Goal: Task Accomplishment & Management: Use online tool/utility

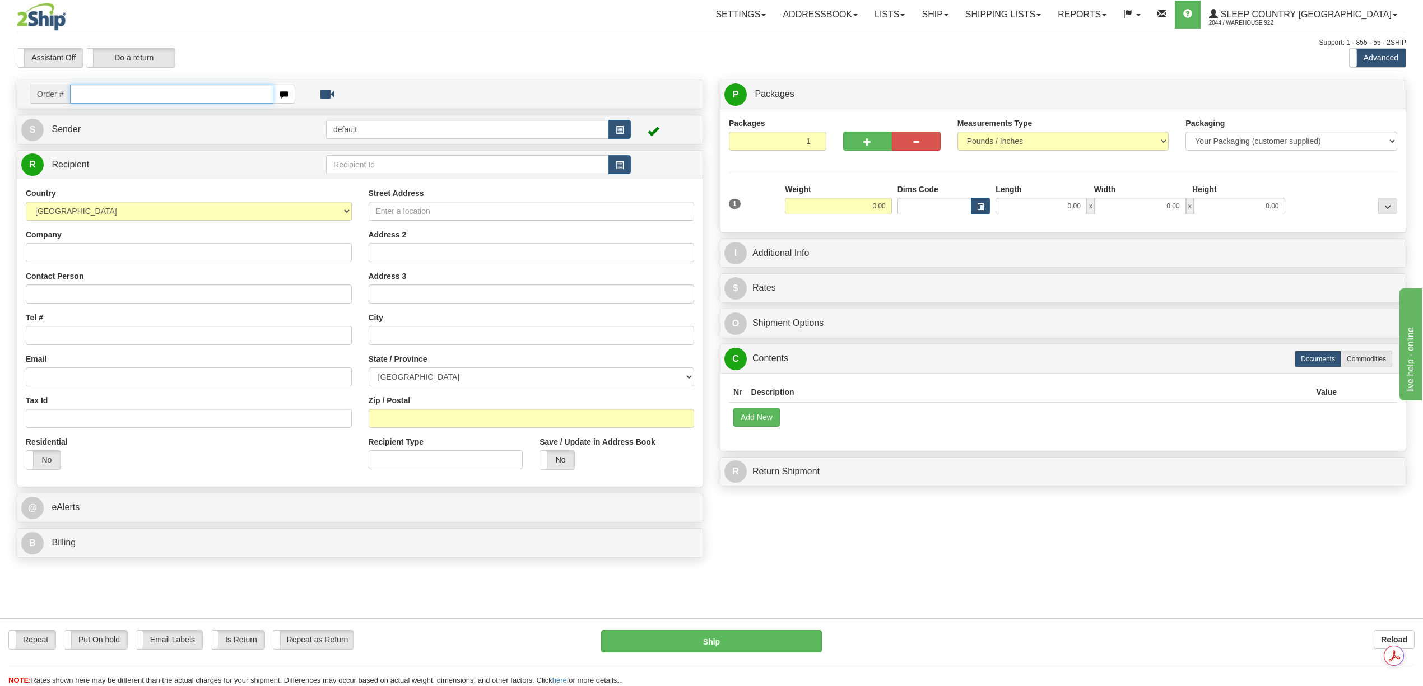
click at [103, 102] on input "text" at bounding box center [171, 94] width 203 height 19
paste input "9002H989549"
type input "9002H989549"
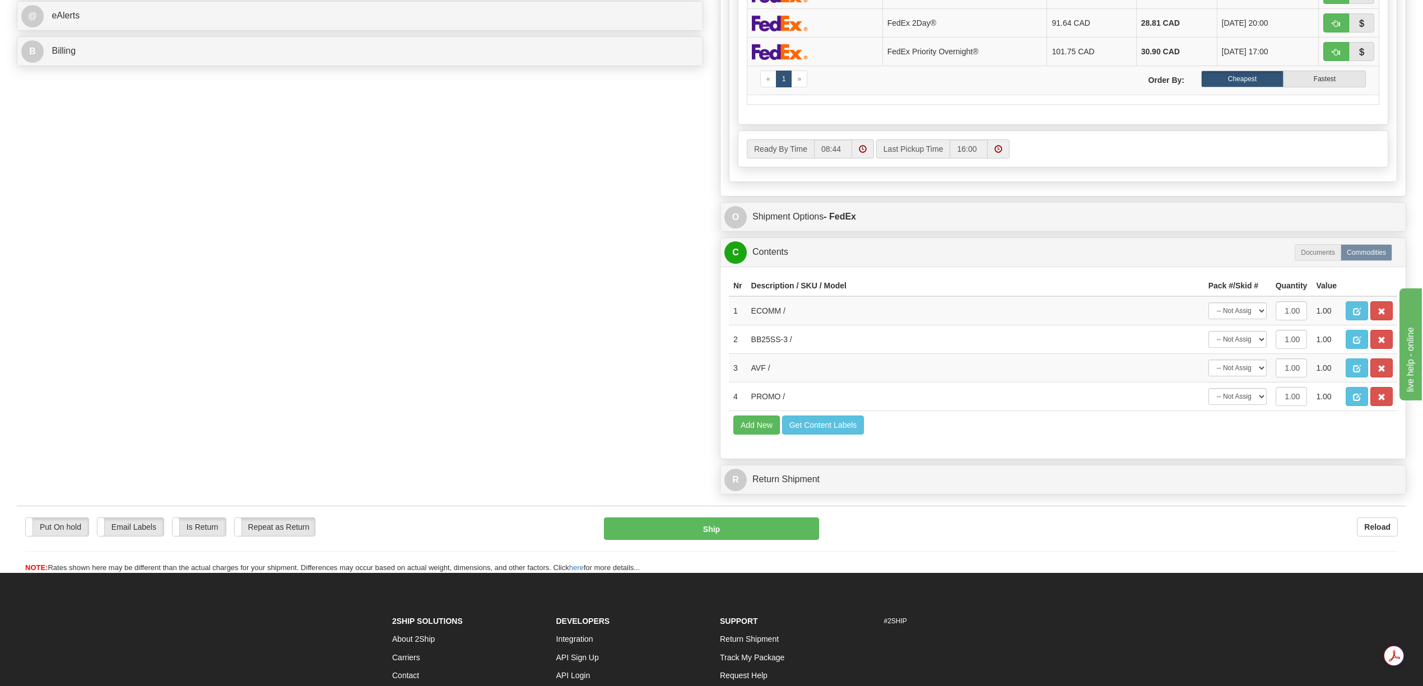
scroll to position [523, 0]
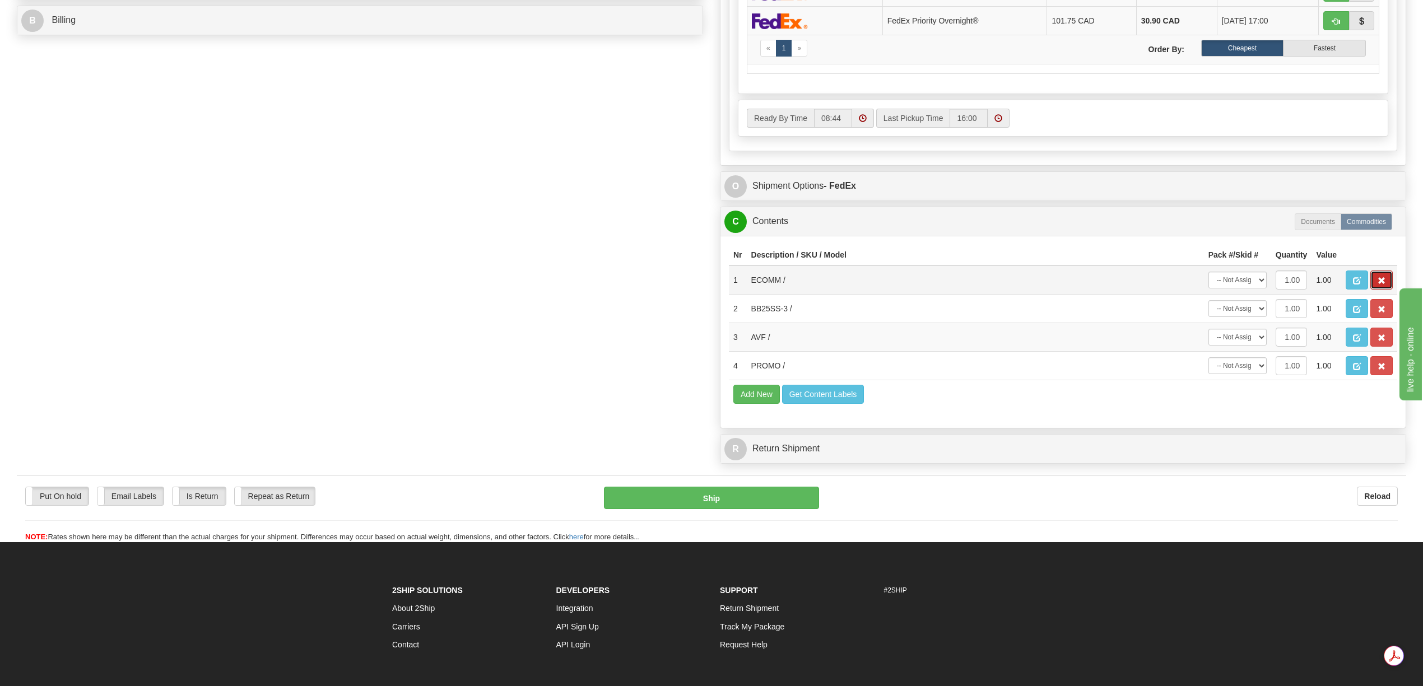
click at [1379, 285] on span "button" at bounding box center [1382, 280] width 8 height 7
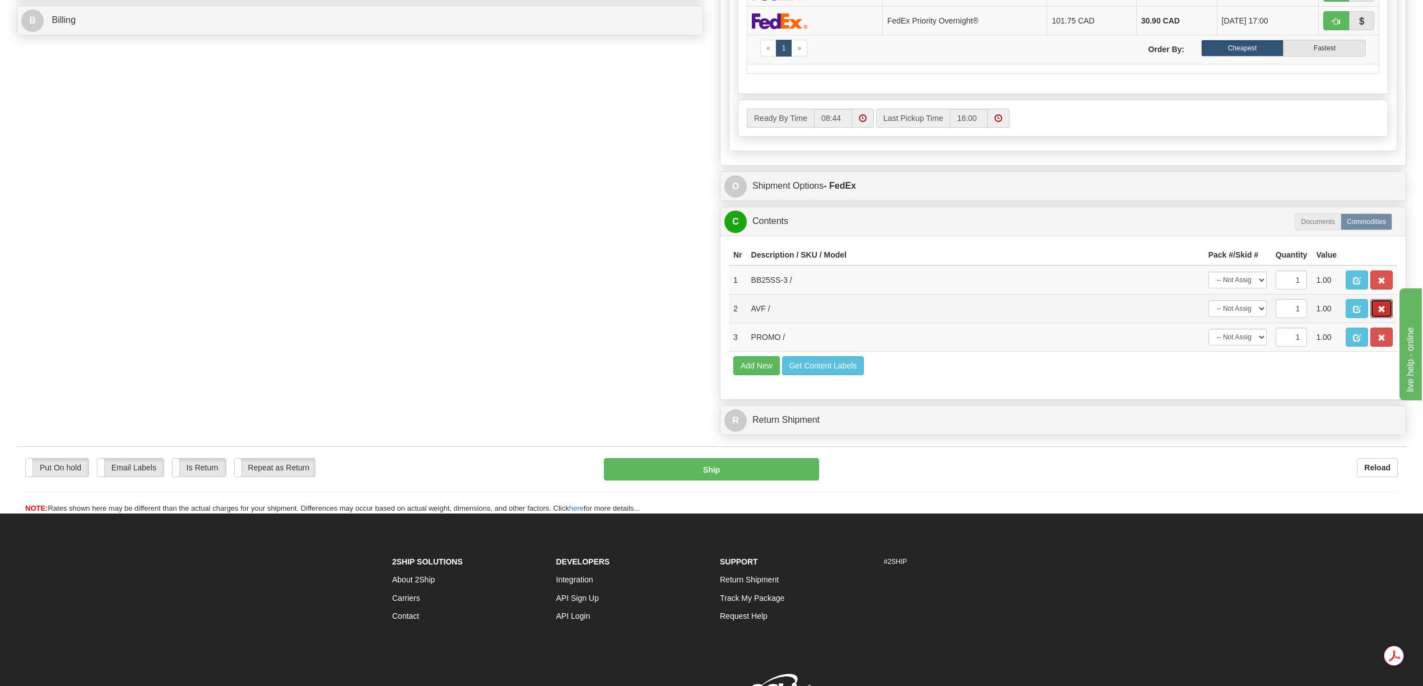
click at [1383, 313] on span "button" at bounding box center [1382, 309] width 8 height 7
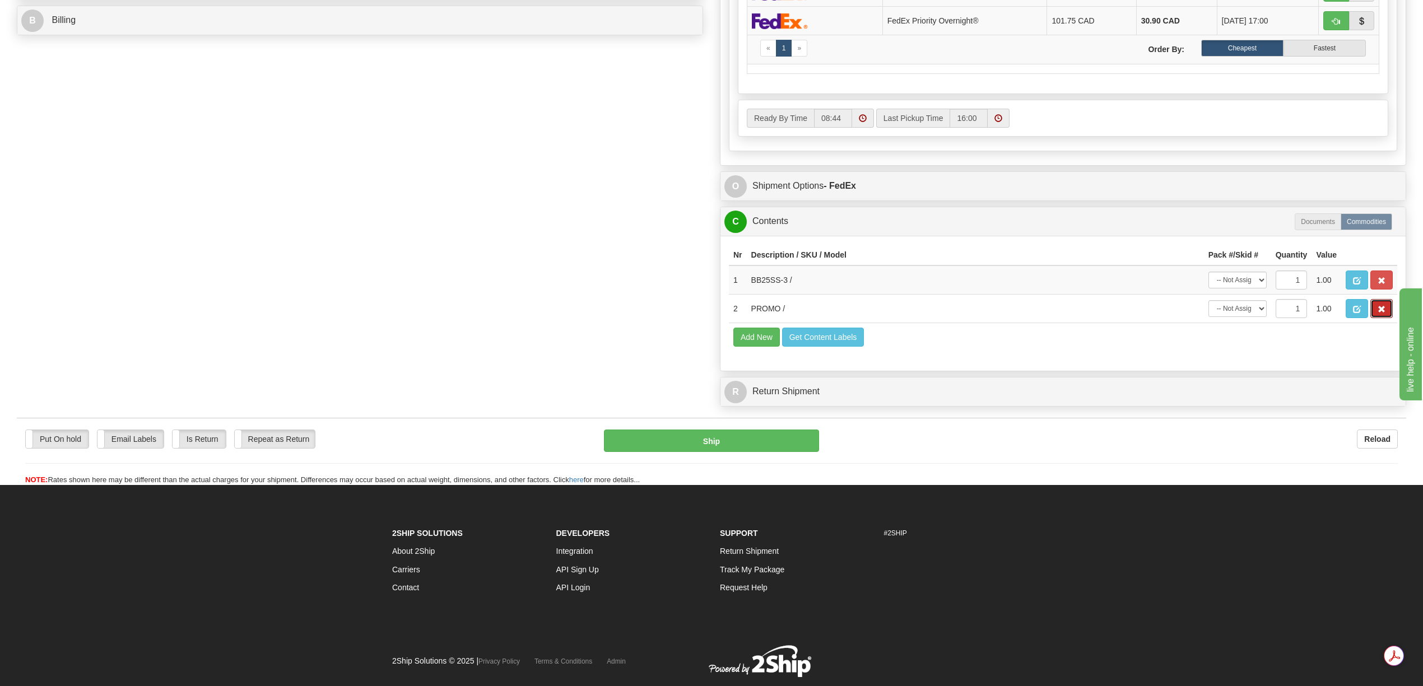
click at [1383, 313] on span "button" at bounding box center [1382, 309] width 8 height 7
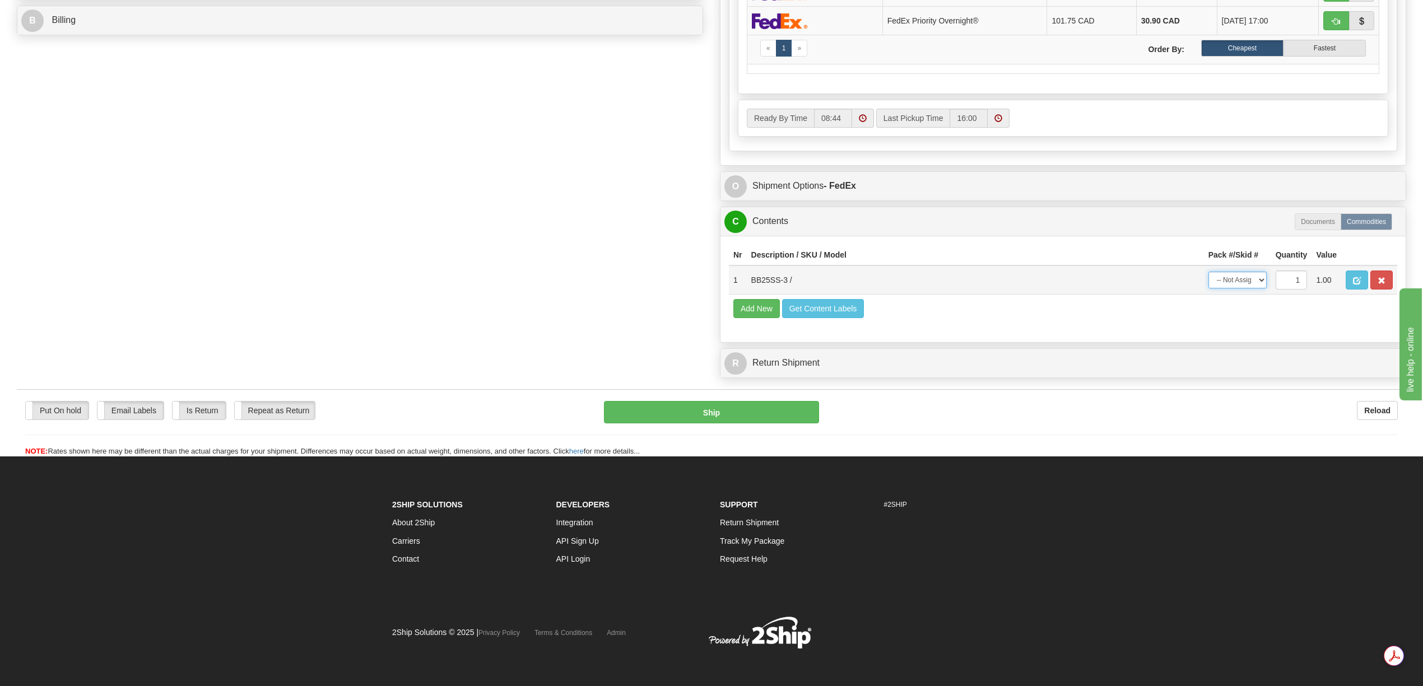
click at [1262, 289] on select "-- Not Assigned -- Package 1" at bounding box center [1237, 280] width 58 height 17
select select "0"
click at [1208, 289] on select "-- Not Assigned -- Package 1" at bounding box center [1237, 280] width 58 height 17
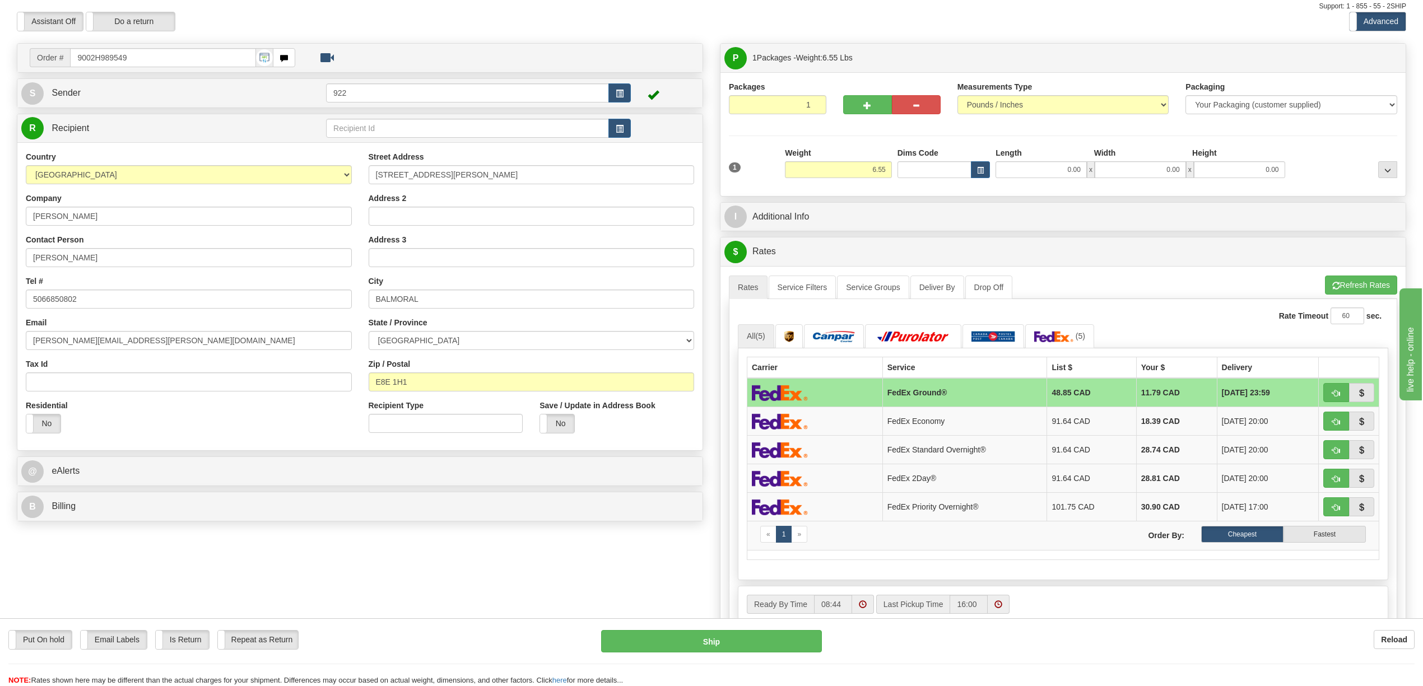
scroll to position [0, 0]
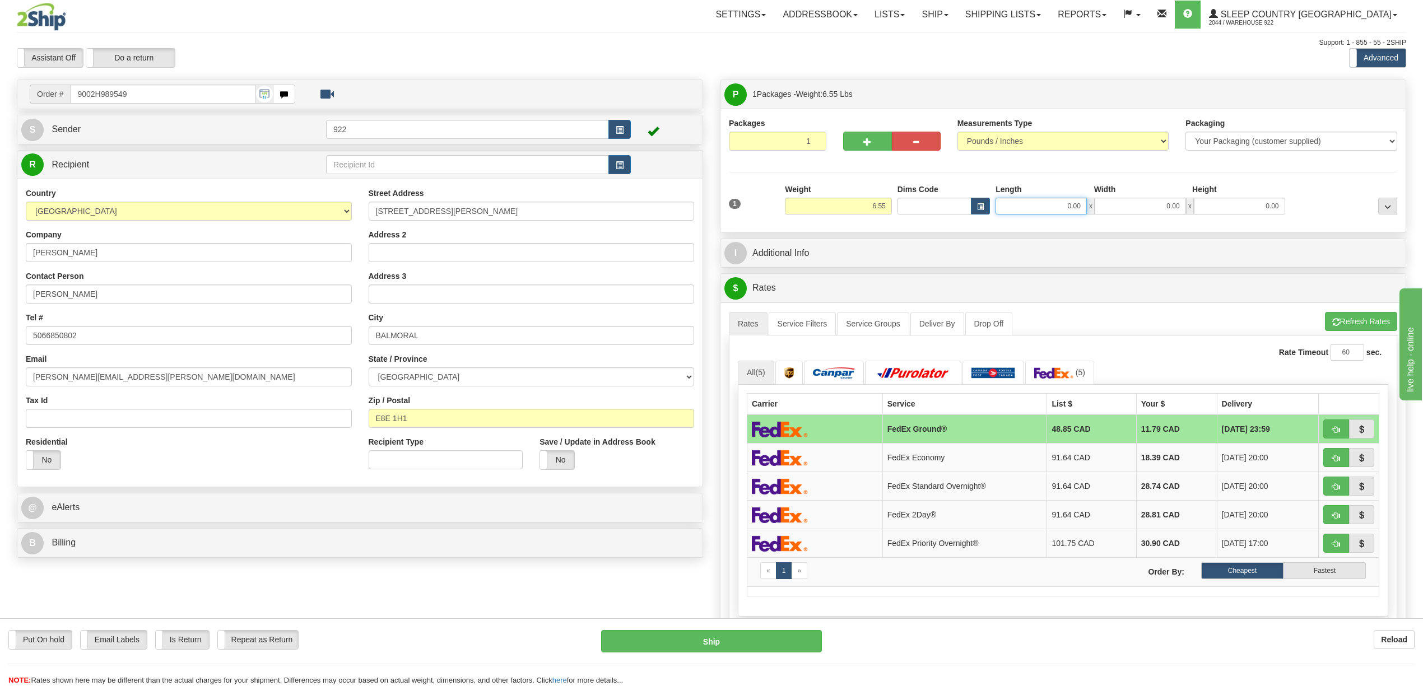
click at [1043, 209] on input "0.00" at bounding box center [1041, 206] width 91 height 17
type input "12.00"
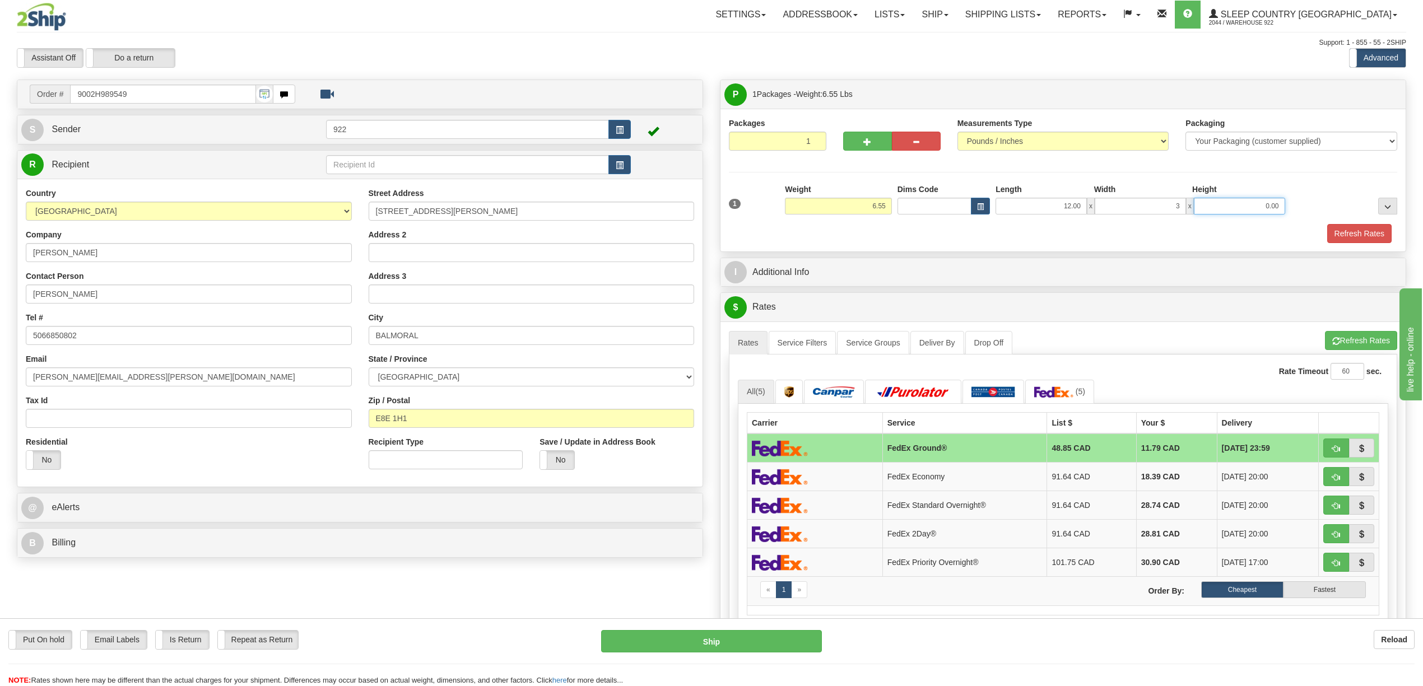
type input "3.00"
type input "12.00"
click at [1349, 229] on button "Refresh Rates" at bounding box center [1359, 233] width 64 height 19
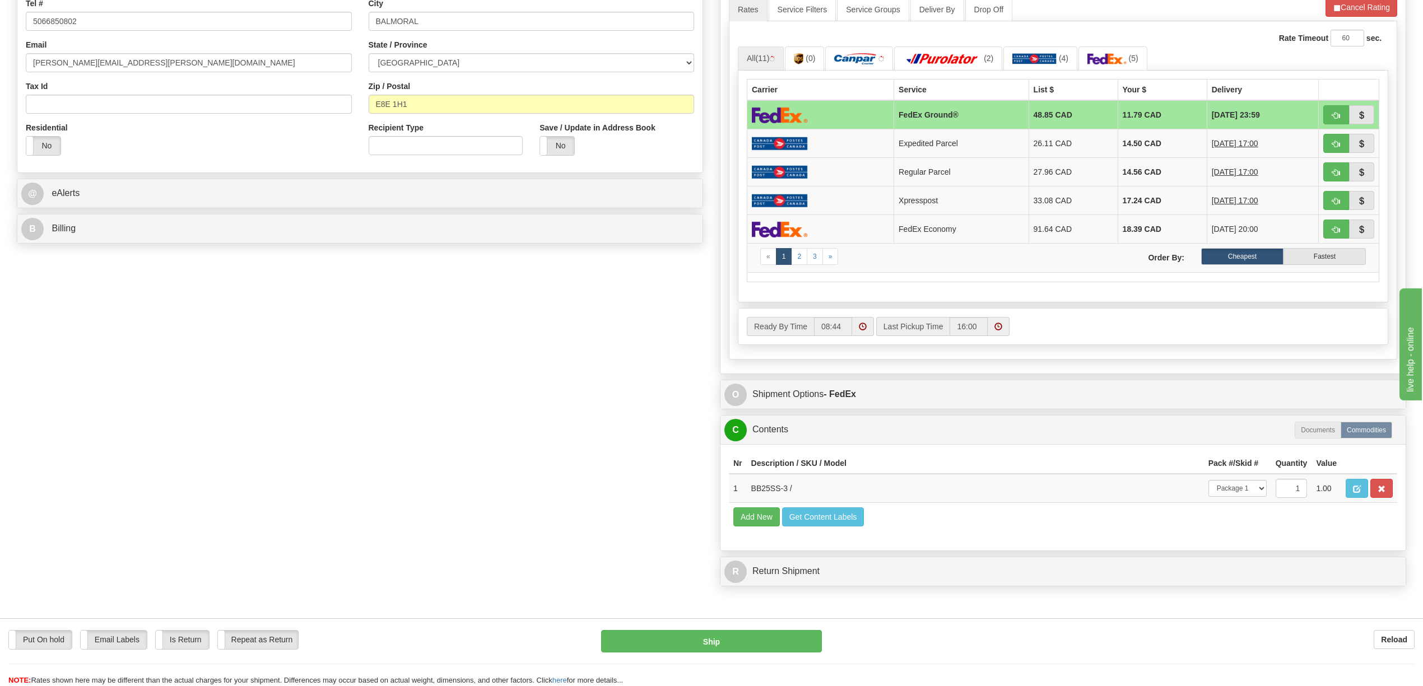
scroll to position [373, 0]
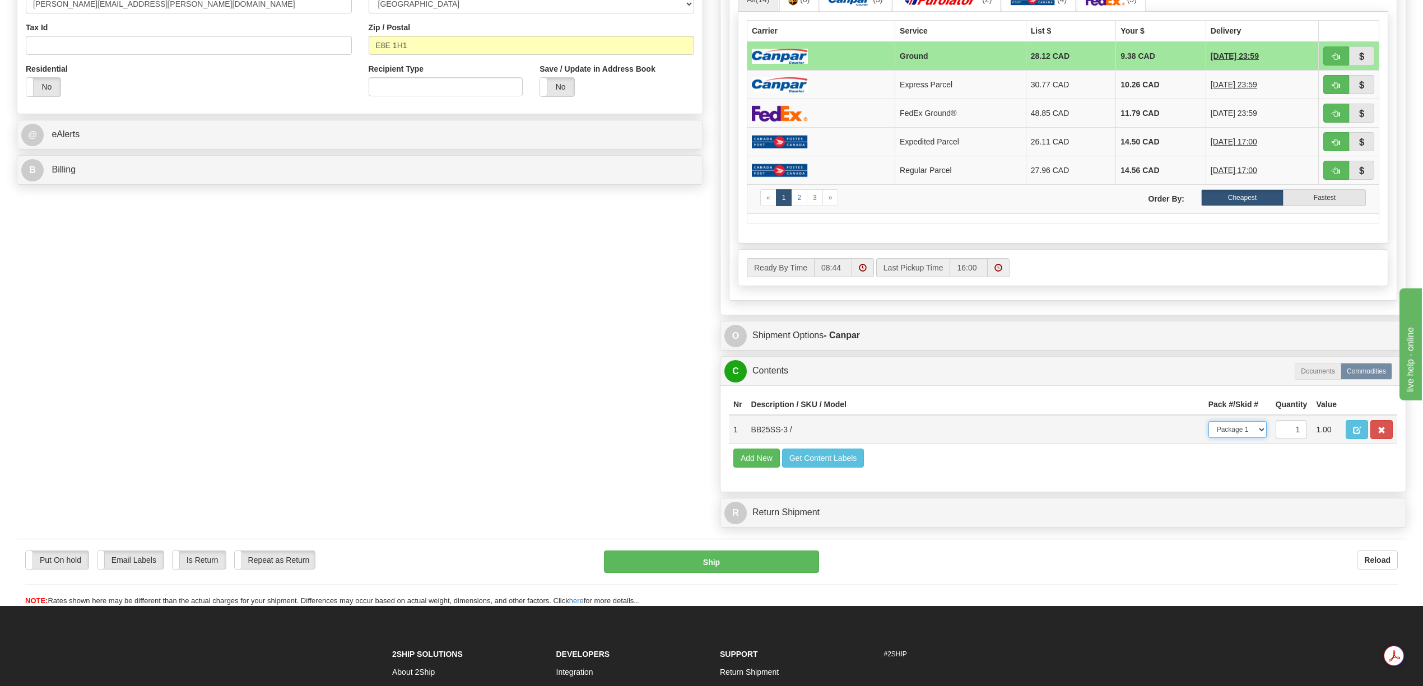
click at [1259, 438] on select "-- Not Assigned -- Package 1" at bounding box center [1237, 429] width 58 height 17
click at [736, 573] on button "Ship" at bounding box center [711, 562] width 215 height 22
type input "1"
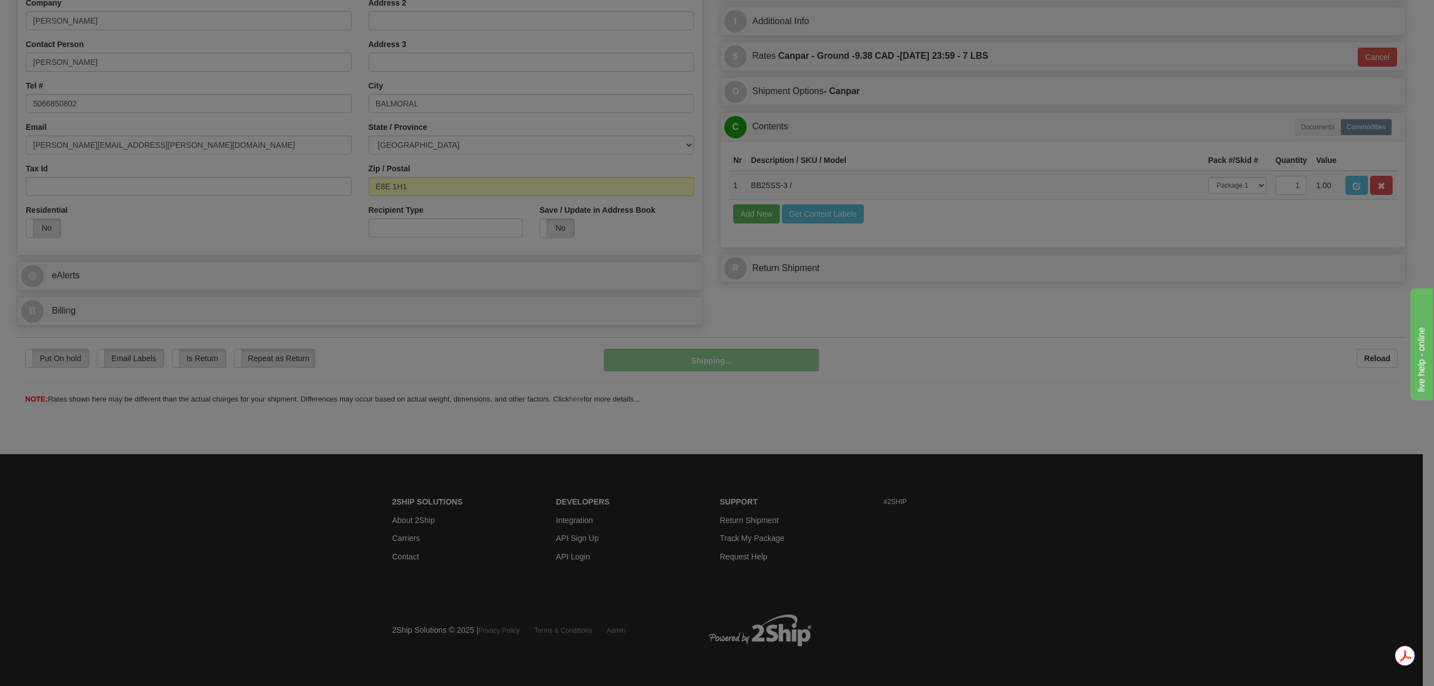
scroll to position [232, 0]
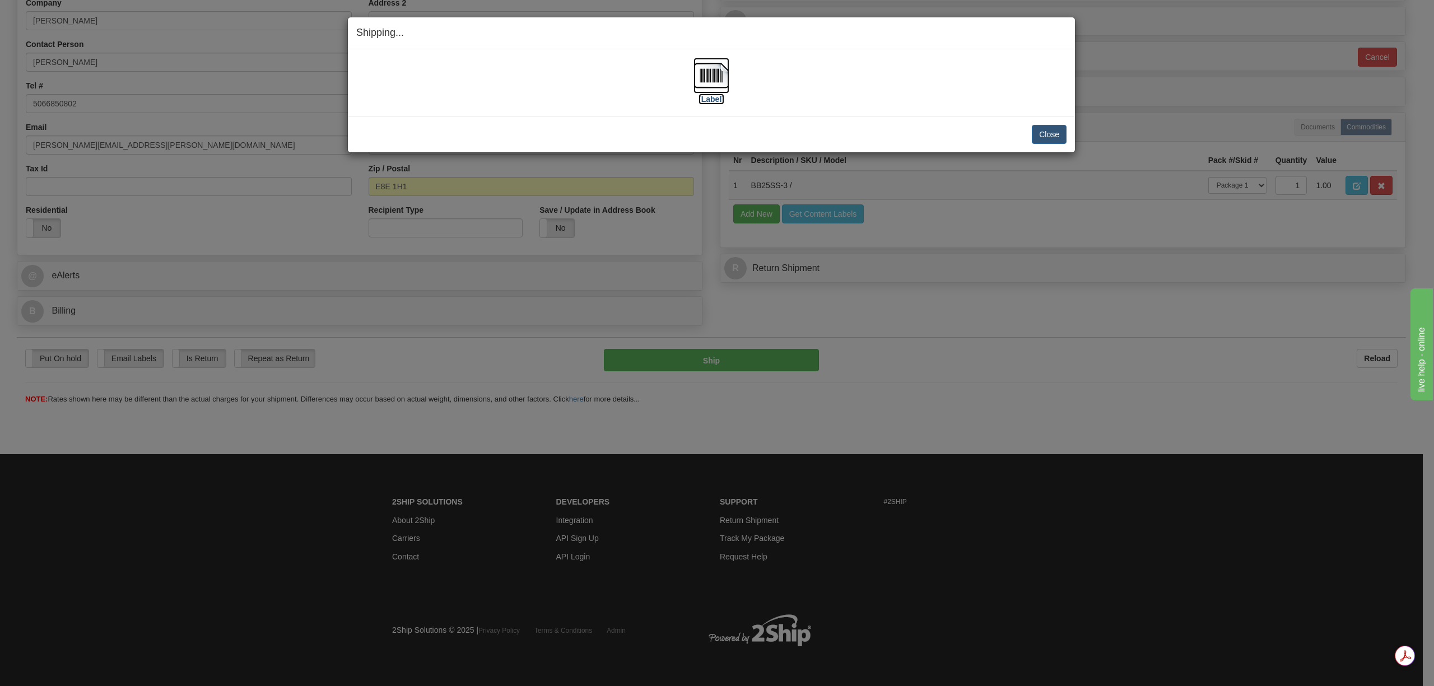
click at [697, 81] on img at bounding box center [712, 76] width 36 height 36
click at [1071, 133] on div "Close Cancel Cancel Shipment and Quit Pickup Quit Pickup ONLY" at bounding box center [711, 134] width 727 height 36
click at [1049, 134] on button "Close" at bounding box center [1049, 134] width 35 height 19
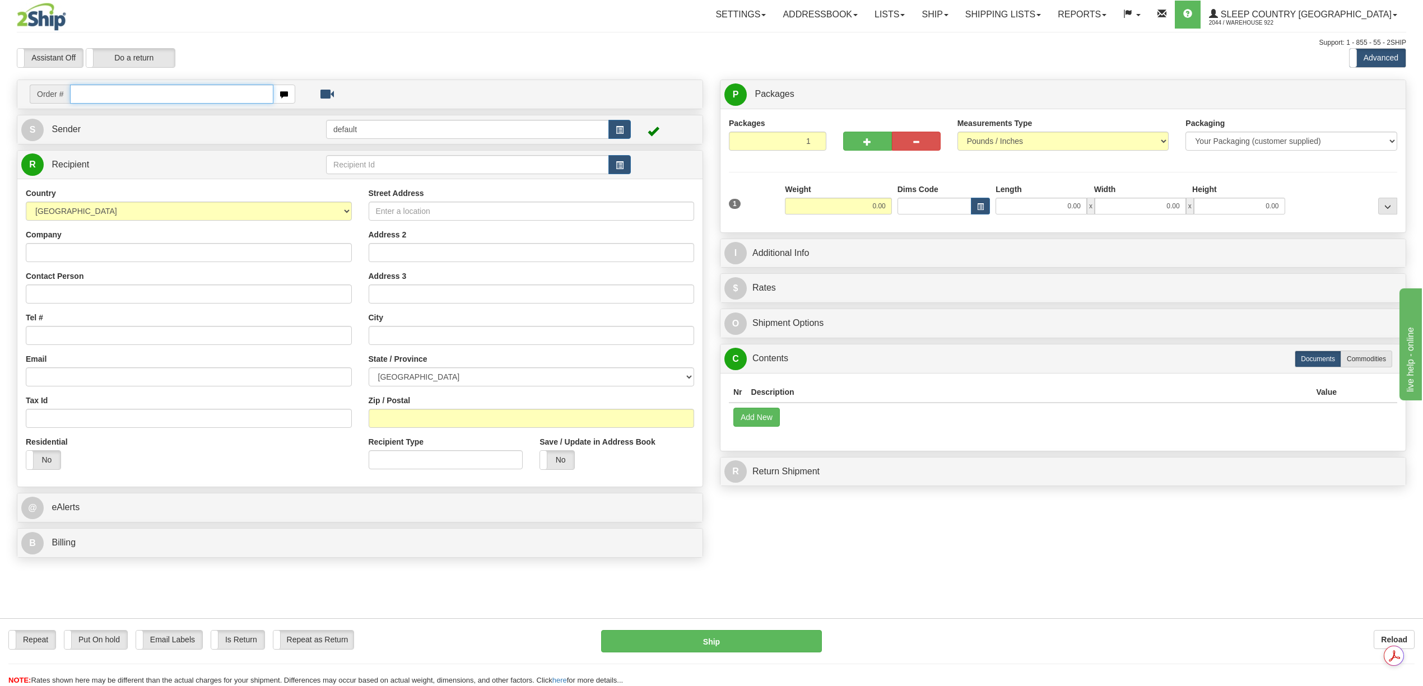
click at [115, 92] on input "text" at bounding box center [171, 94] width 203 height 19
paste input "9002H991375"
type input "9002H991375"
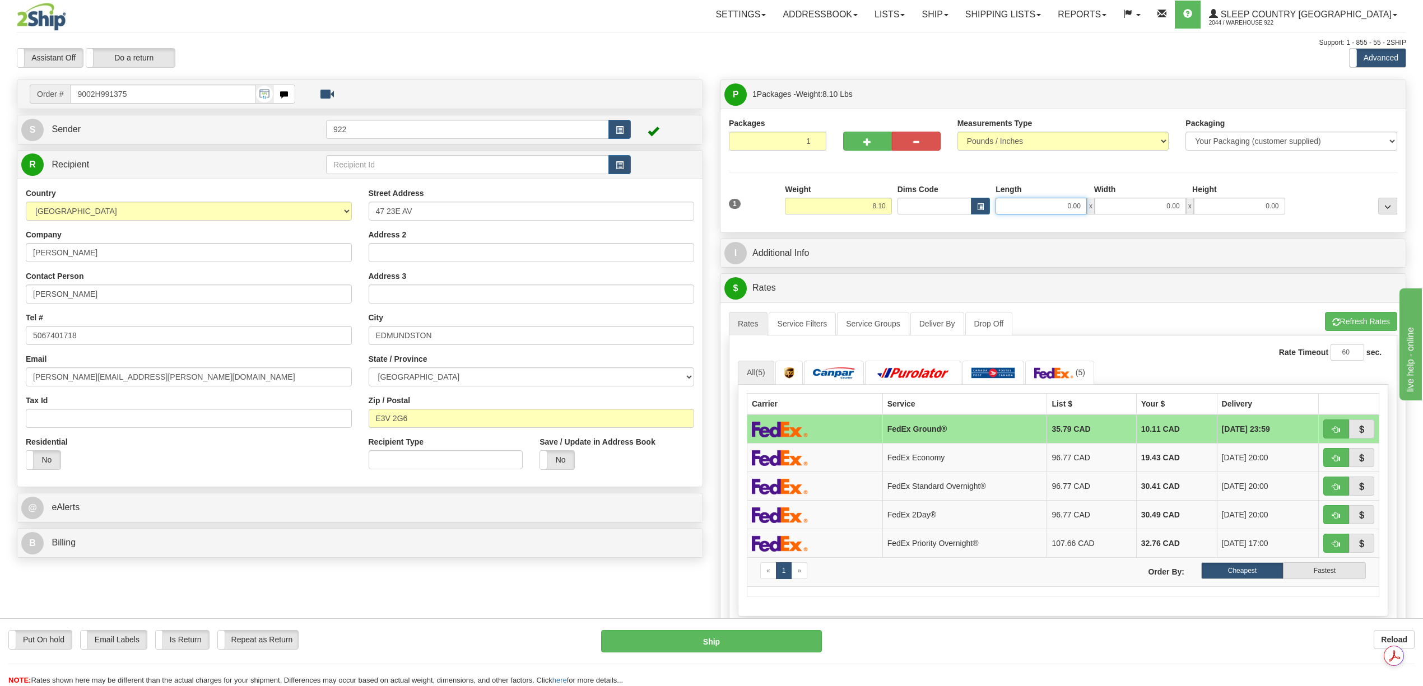
click at [1081, 202] on input "0.00" at bounding box center [1041, 206] width 91 height 17
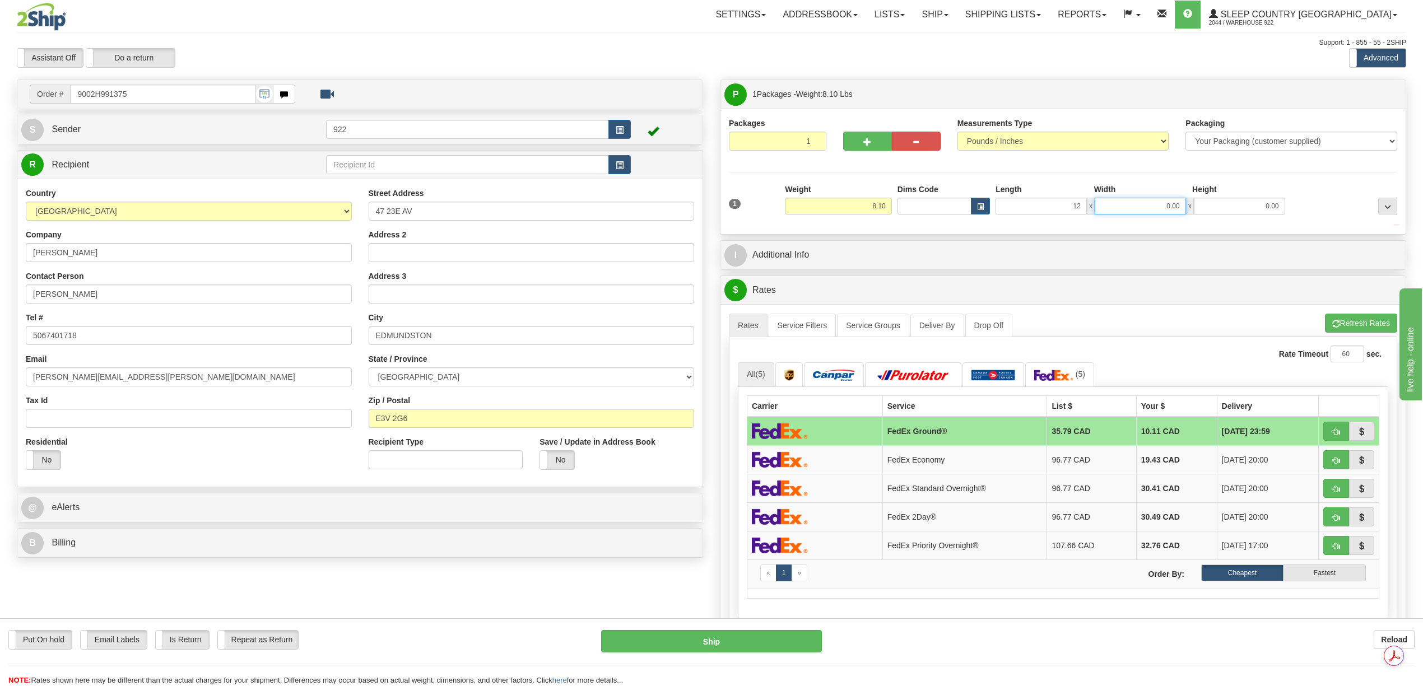
type input "12.00"
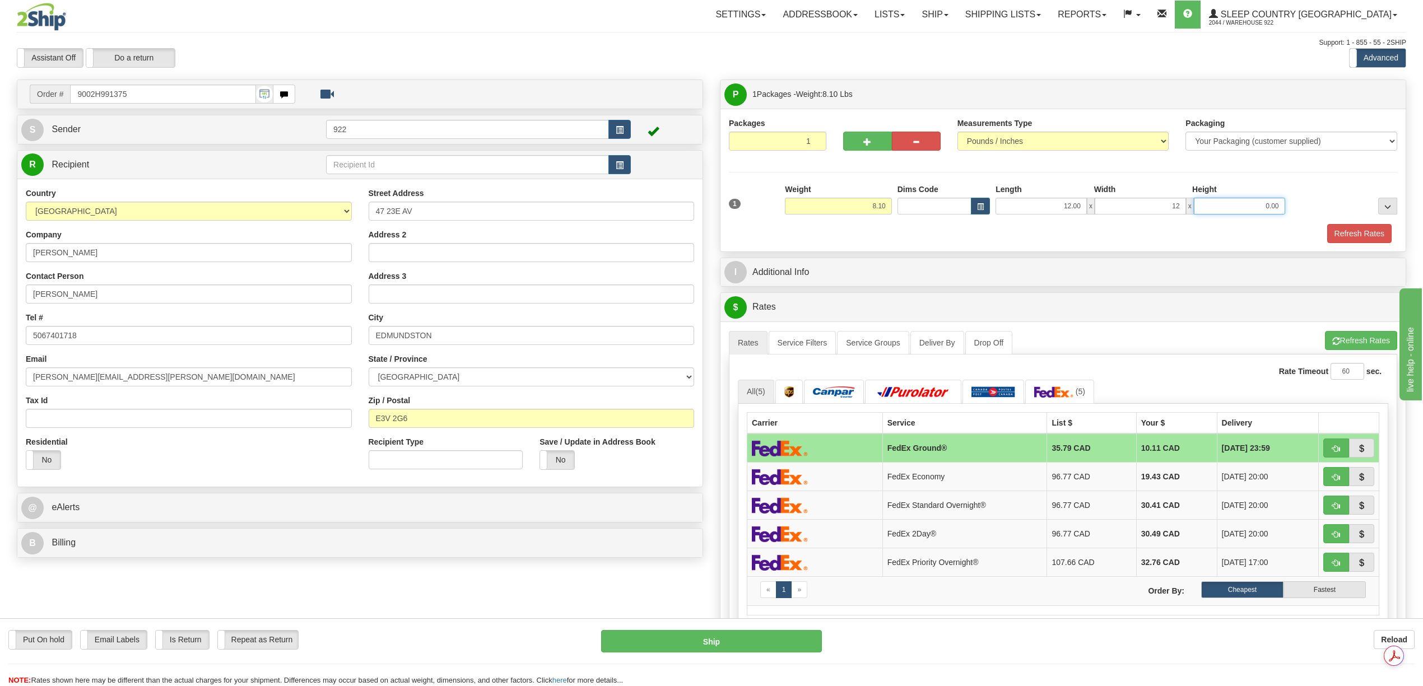
type input "12.00"
click at [1348, 236] on button "Refresh Rates" at bounding box center [1359, 233] width 64 height 19
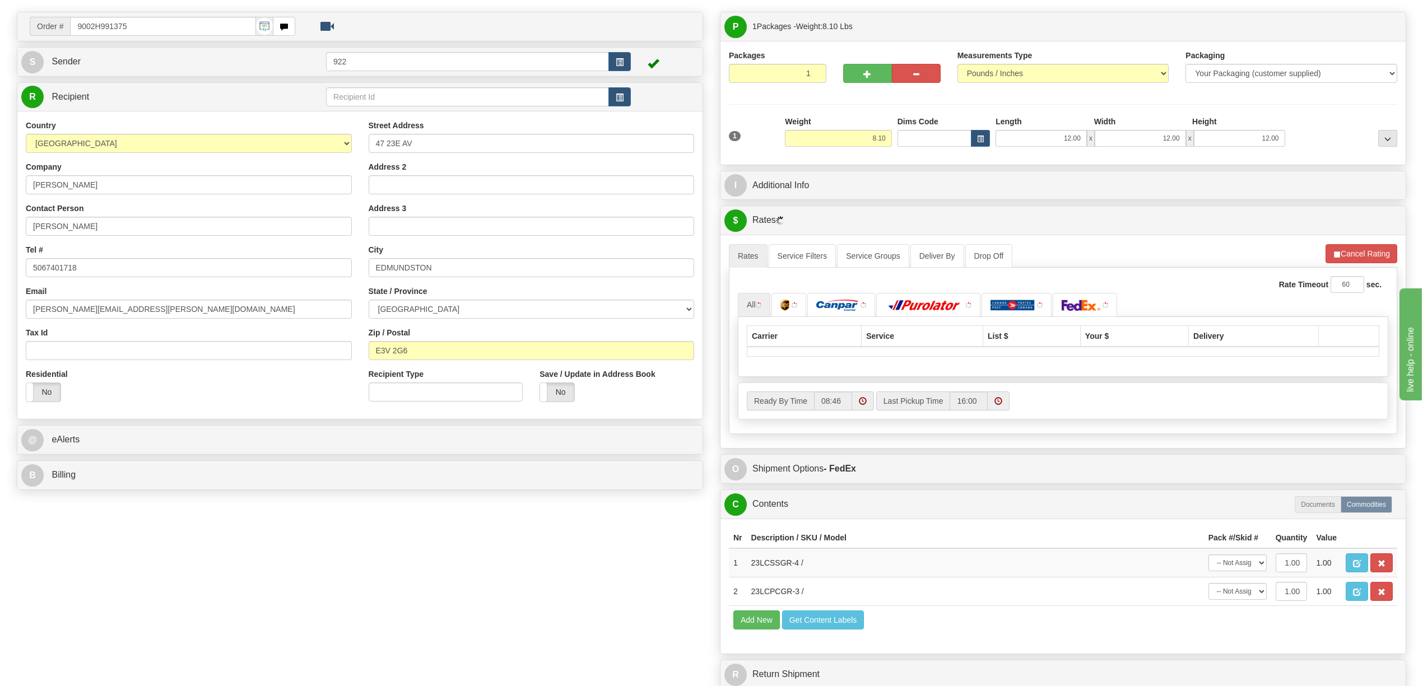
scroll to position [373, 0]
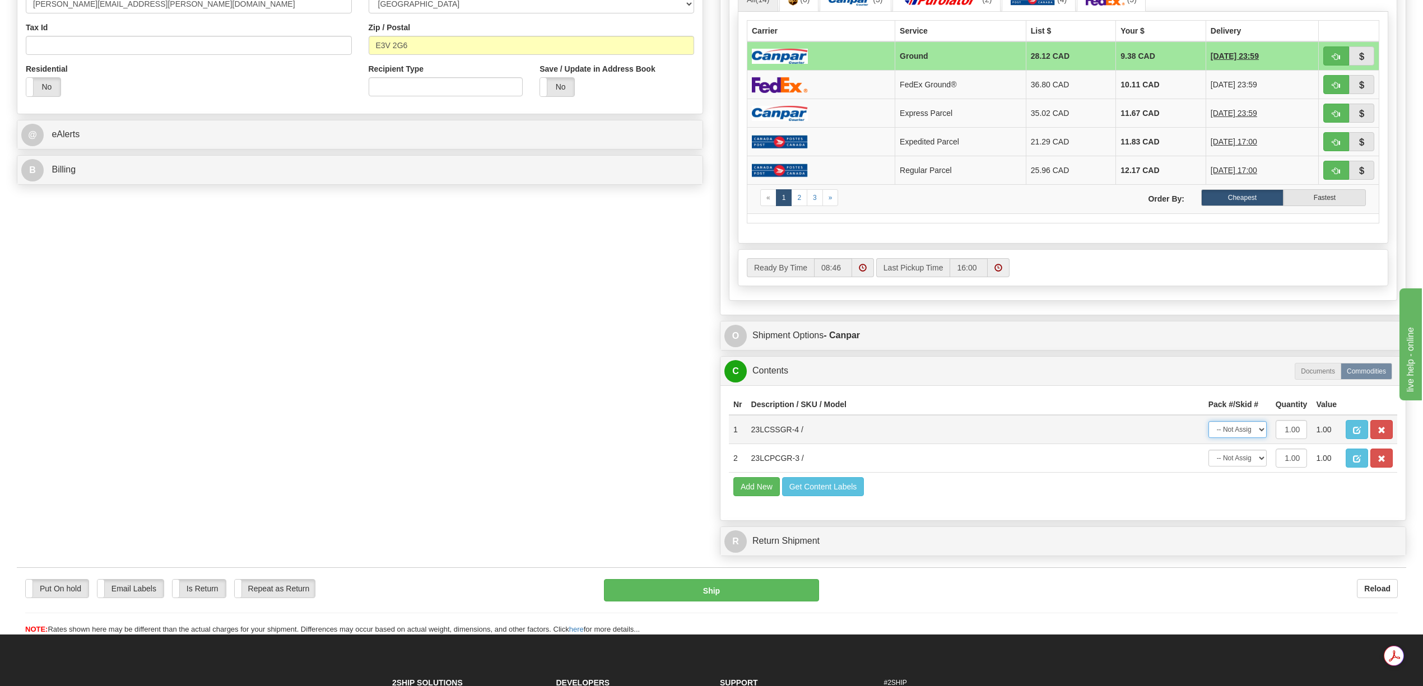
click at [1262, 438] on select "-- Not Assigned -- Package 1" at bounding box center [1237, 429] width 58 height 17
select select "0"
click at [1208, 438] on select "-- Not Assigned -- Package 1" at bounding box center [1237, 429] width 58 height 17
drag, startPoint x: 1258, startPoint y: 494, endPoint x: 1257, endPoint y: 503, distance: 9.0
click at [1258, 467] on select "-- Not Assigned -- Package 1" at bounding box center [1237, 458] width 58 height 17
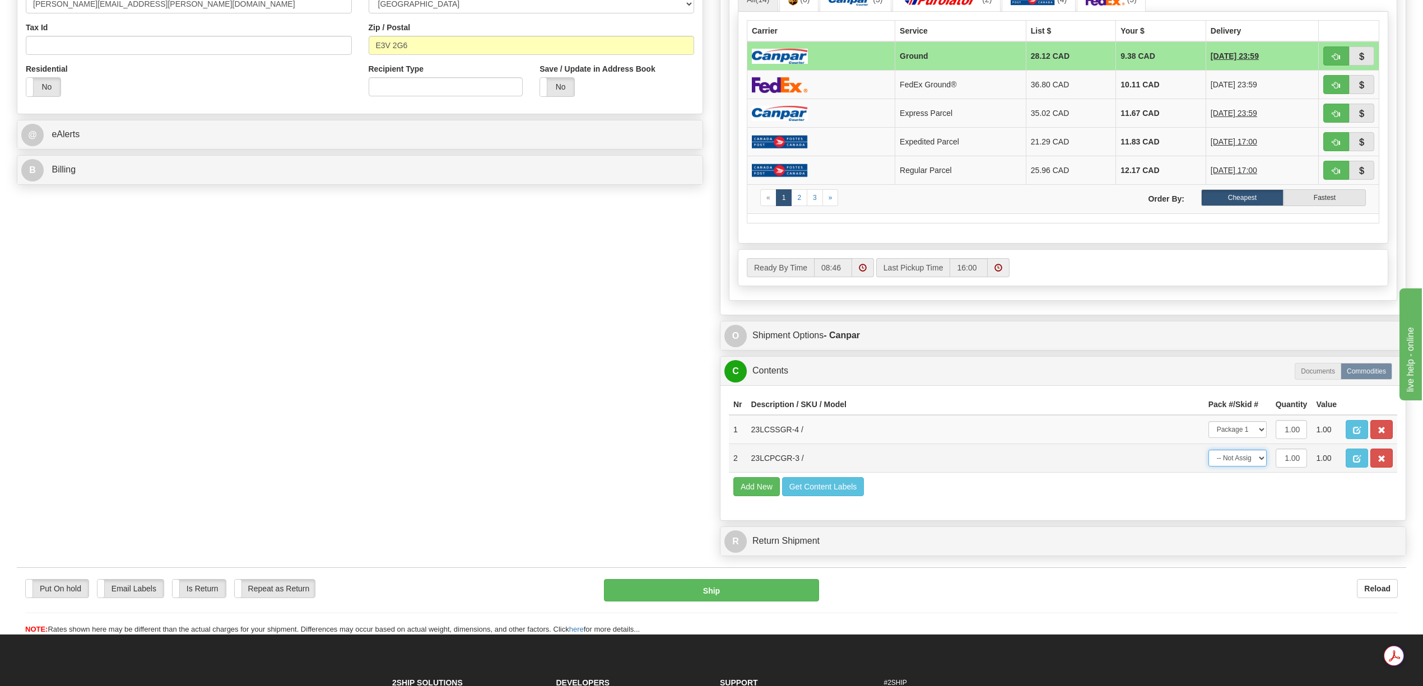
select select "0"
click at [1208, 467] on select "-- Not Assigned -- Package 1" at bounding box center [1237, 458] width 58 height 17
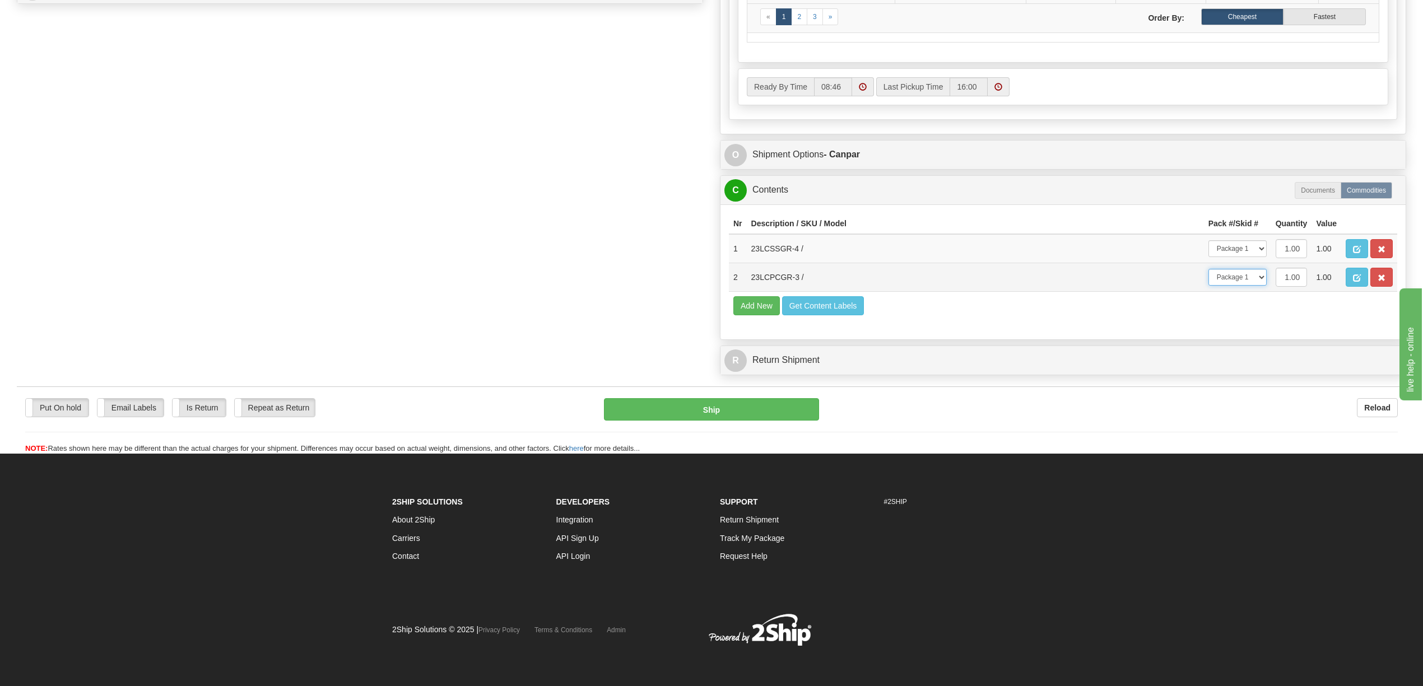
scroll to position [604, 0]
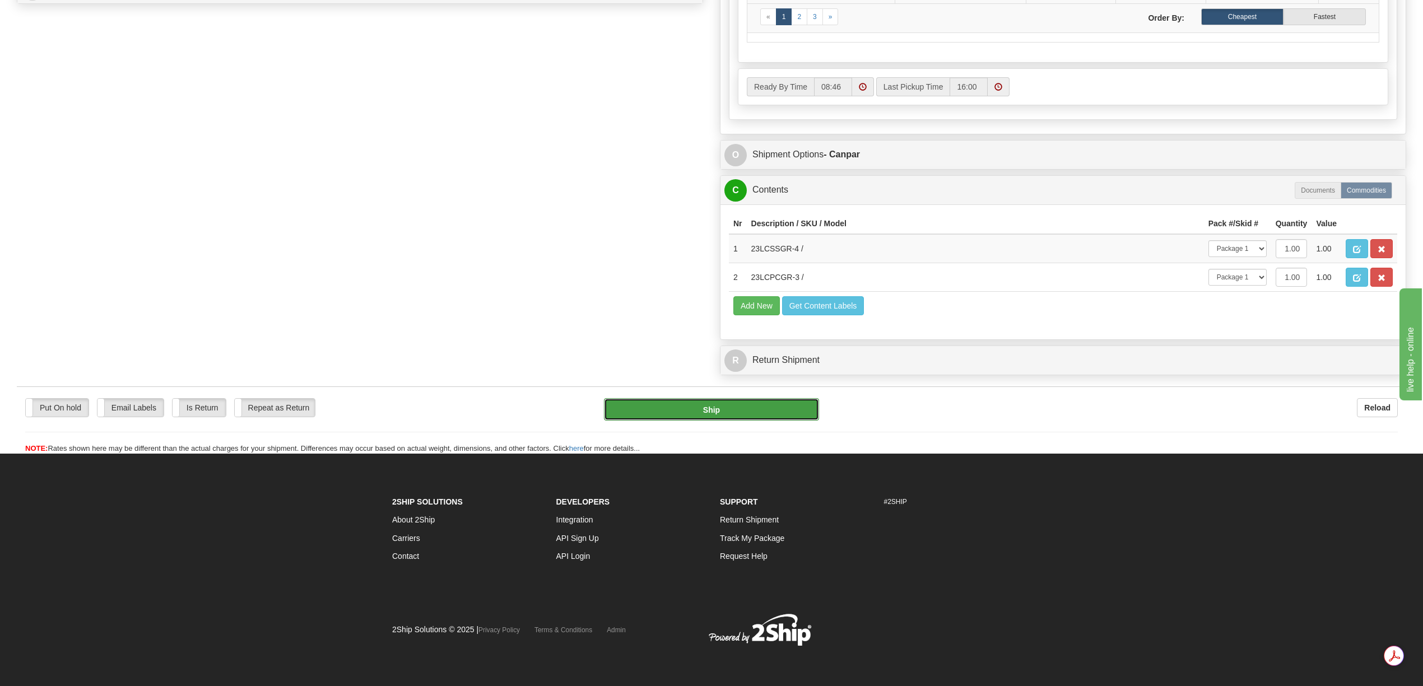
click at [747, 406] on button "Ship" at bounding box center [711, 409] width 215 height 22
type input "1"
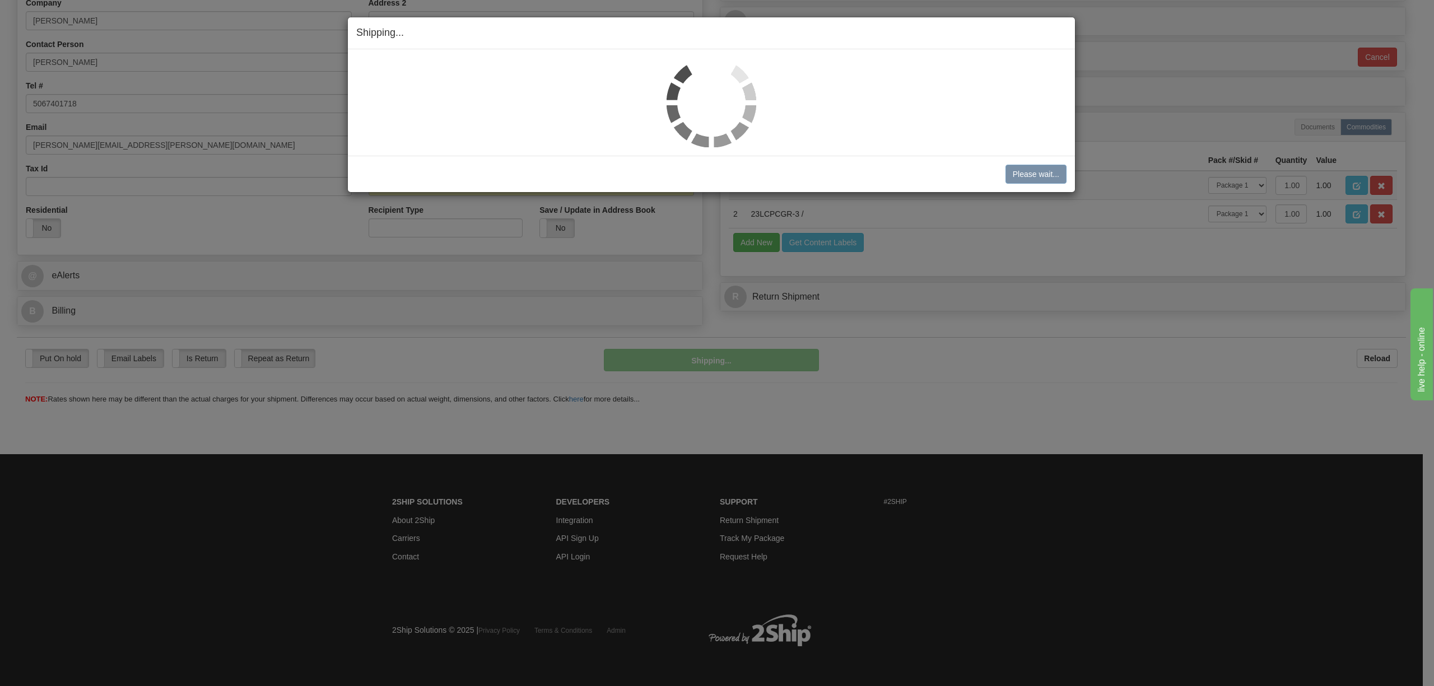
scroll to position [232, 0]
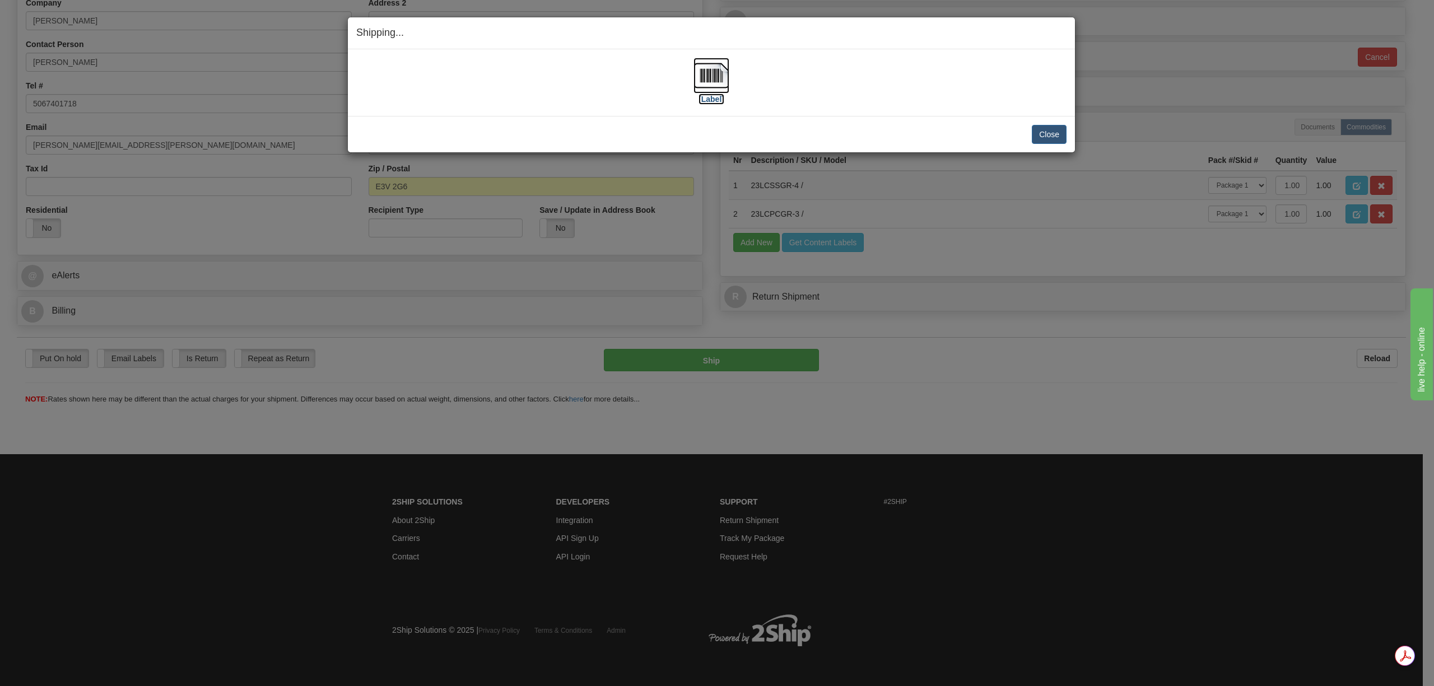
click at [719, 76] on img at bounding box center [712, 76] width 36 height 36
click at [1034, 134] on button "Close" at bounding box center [1049, 134] width 35 height 19
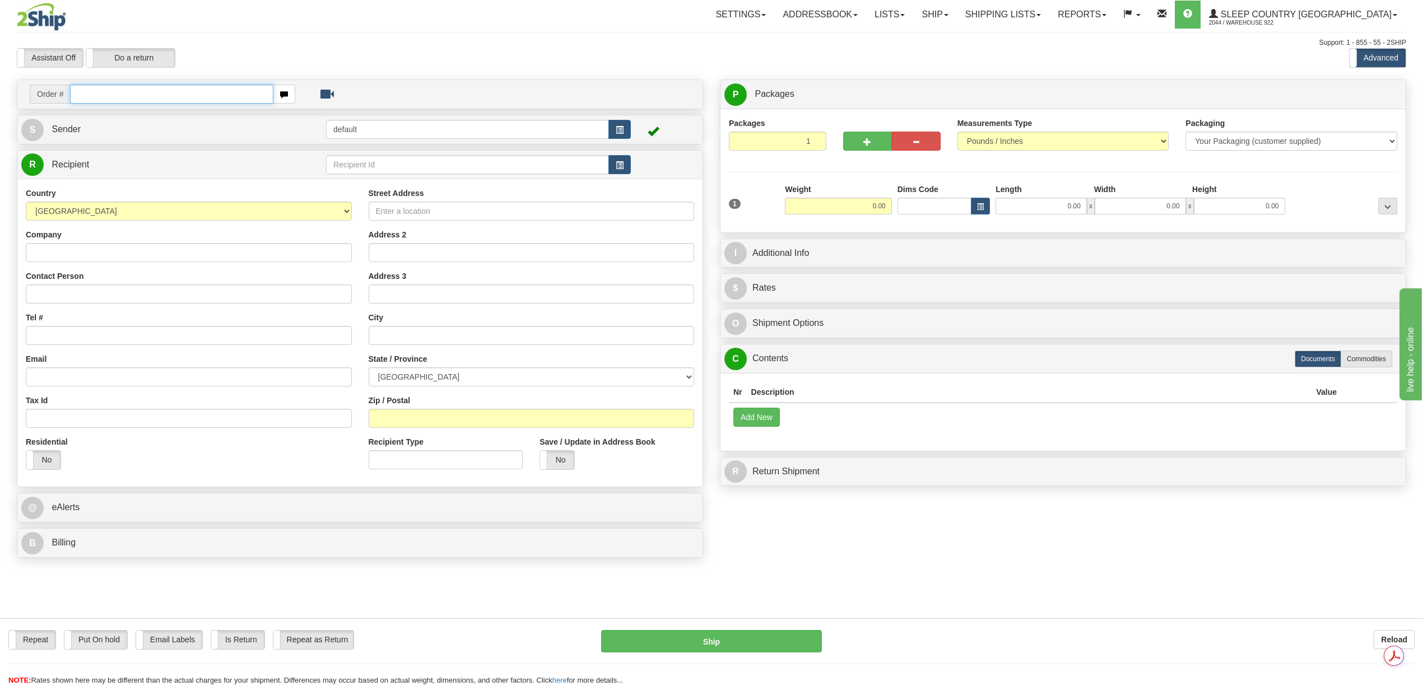
click at [122, 92] on input "text" at bounding box center [171, 94] width 203 height 19
paste input "9000H989253"
type input "9000H989253"
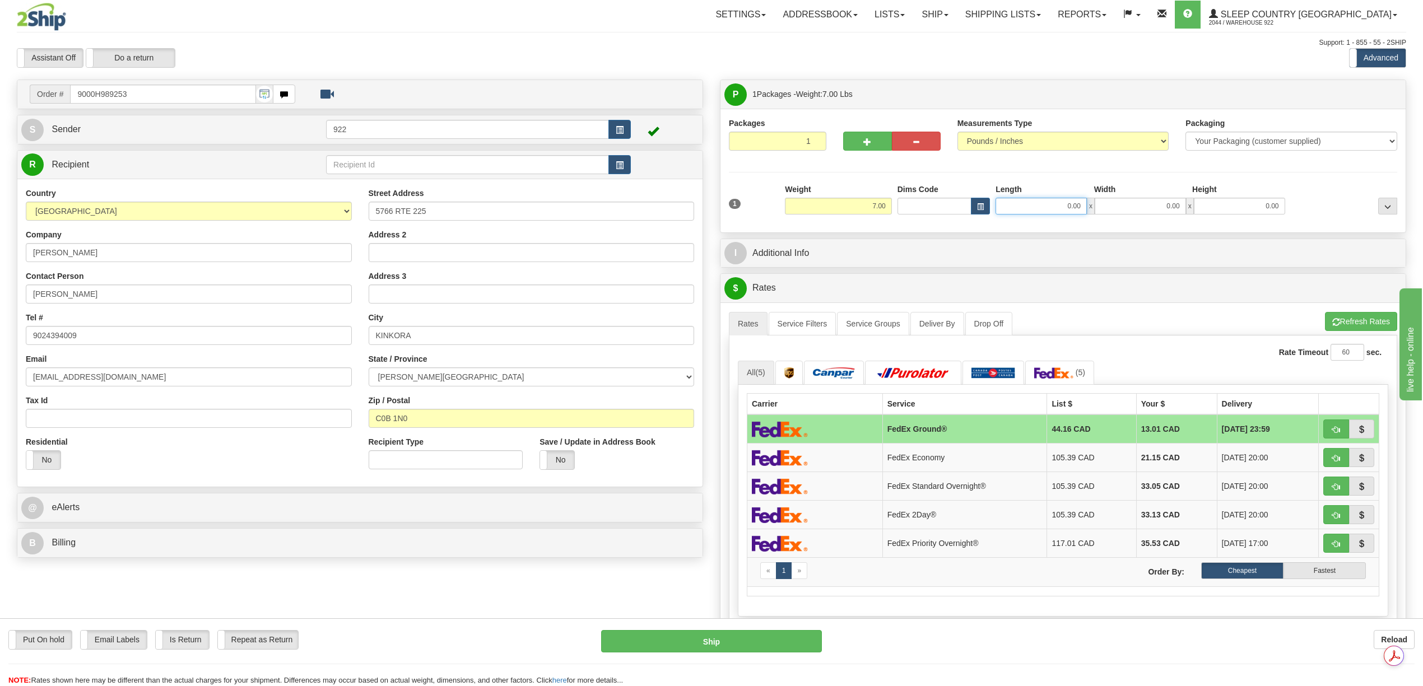
click at [1077, 208] on input "0.00" at bounding box center [1041, 206] width 91 height 17
type input "16.00"
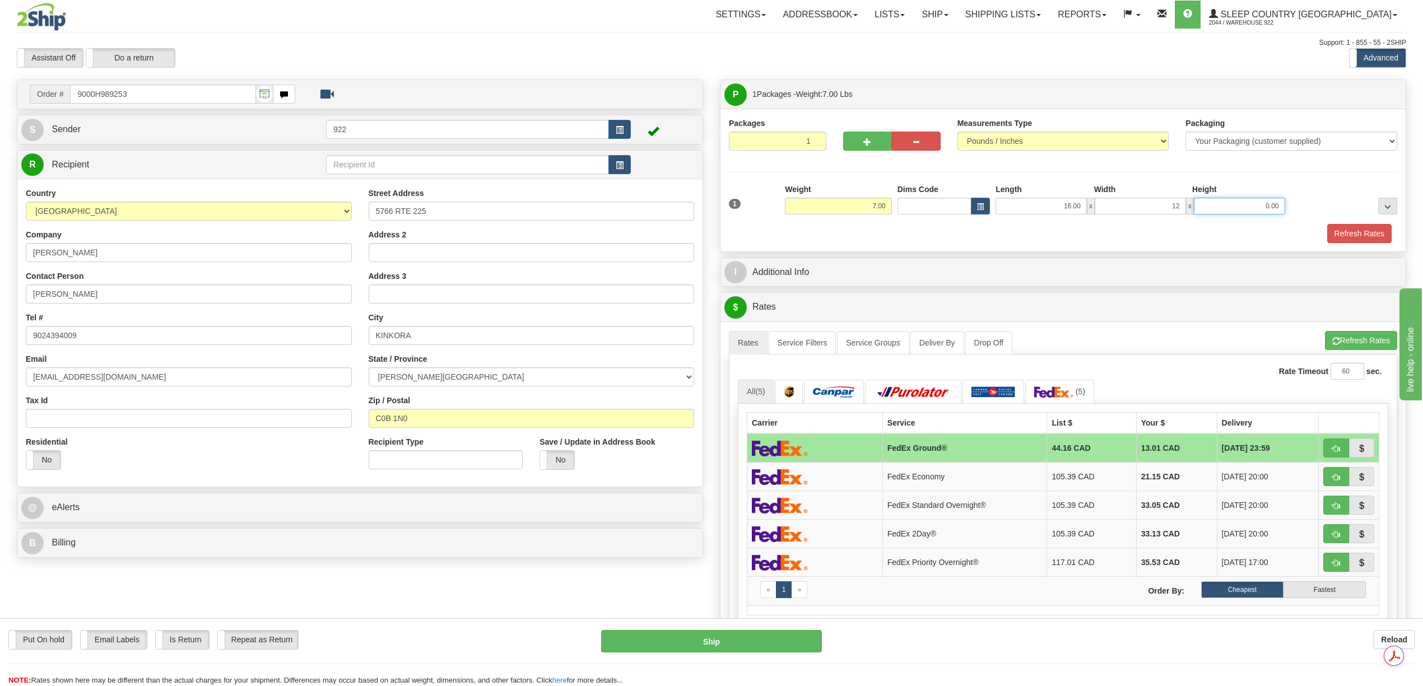
type input "12.00"
click at [1374, 243] on button "Refresh Rates" at bounding box center [1359, 233] width 64 height 19
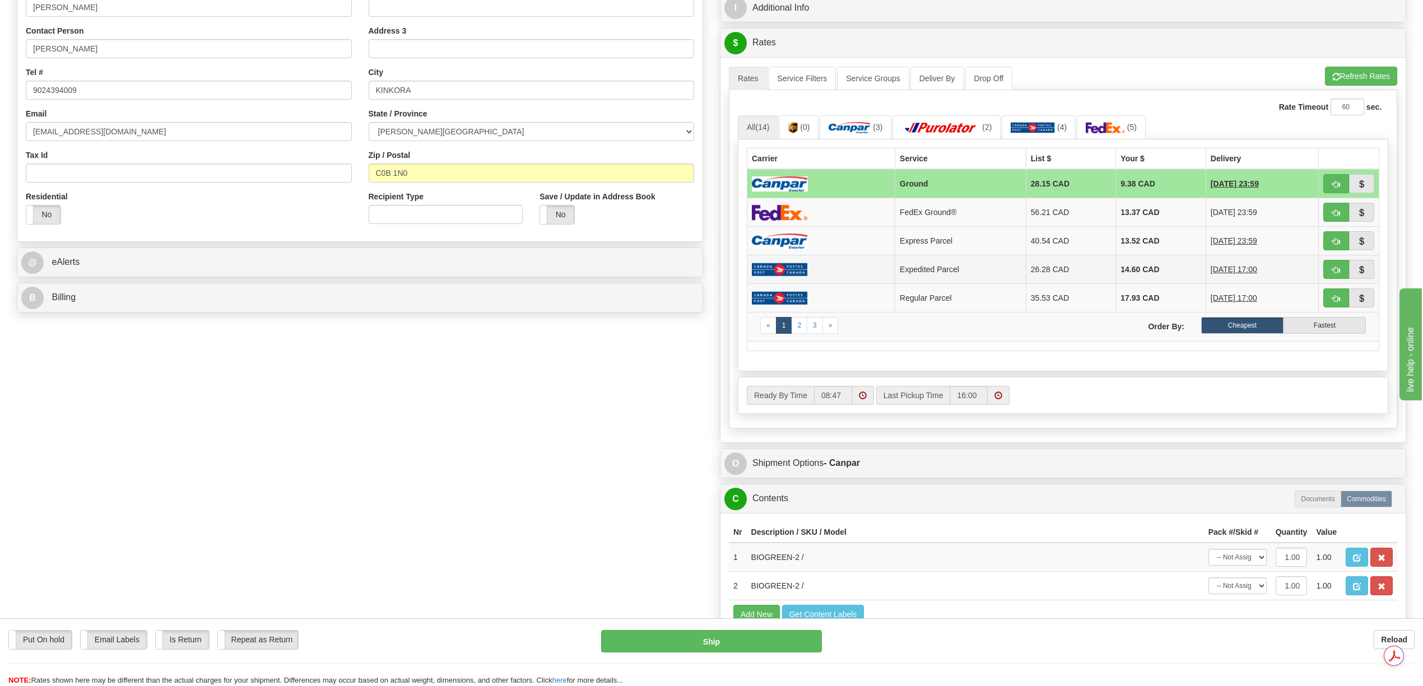
scroll to position [299, 0]
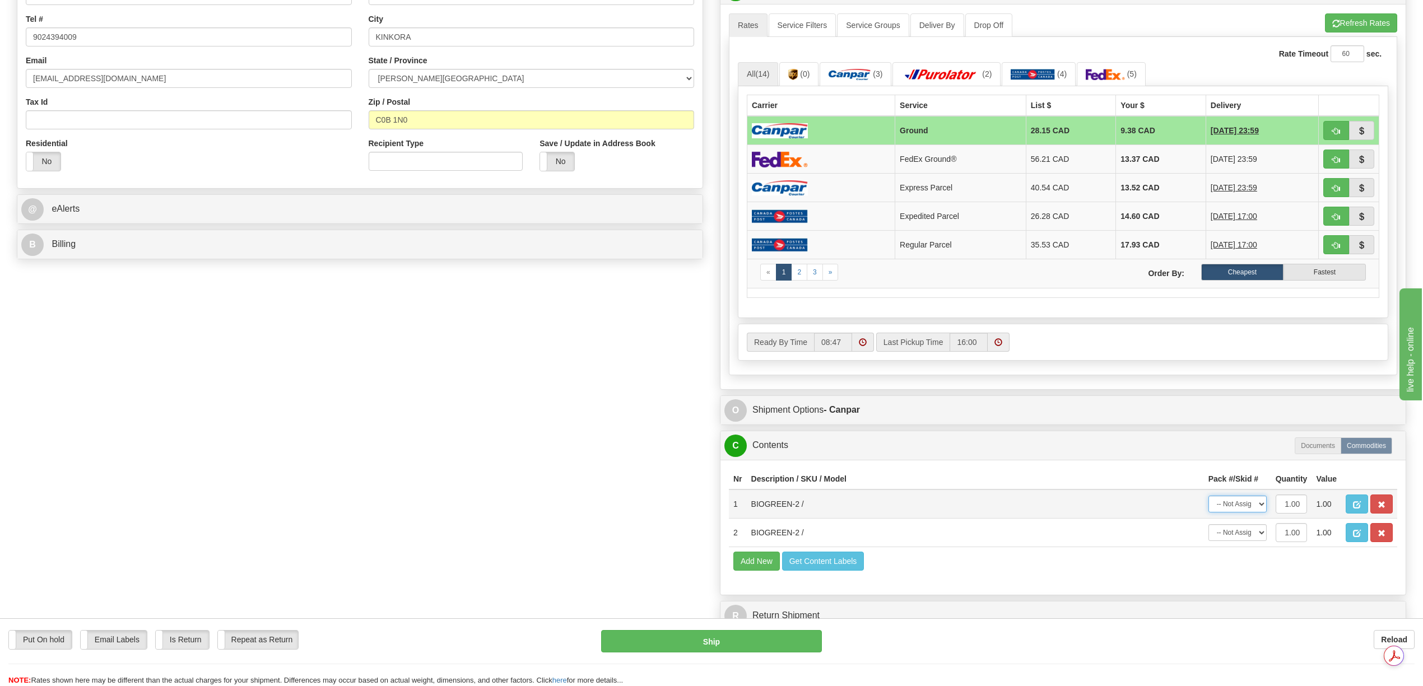
click at [1263, 513] on select "-- Not Assigned -- Package 1" at bounding box center [1237, 504] width 58 height 17
select select "0"
click at [1208, 513] on select "-- Not Assigned -- Package 1" at bounding box center [1237, 504] width 58 height 17
click at [1258, 541] on select "-- Not Assigned -- Package 1" at bounding box center [1237, 532] width 58 height 17
select select "0"
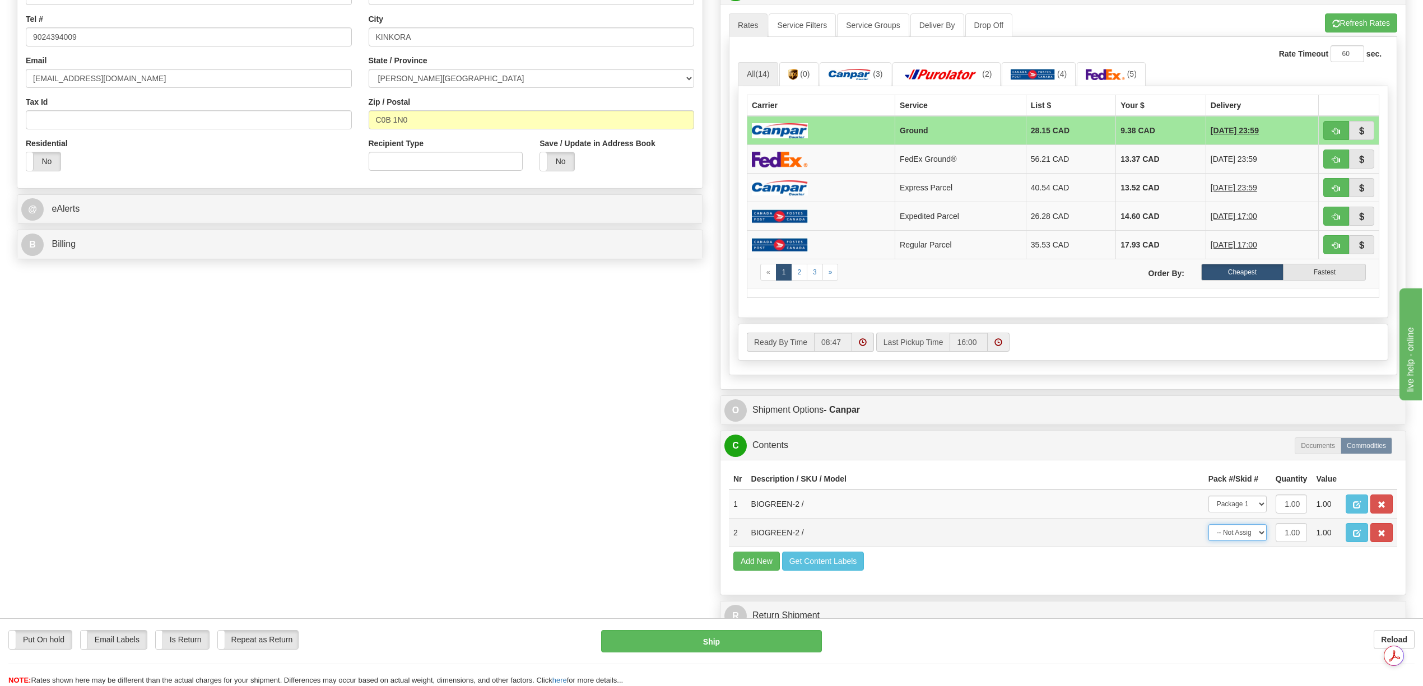
click at [1208, 541] on select "-- Not Assigned -- Package 1" at bounding box center [1237, 532] width 58 height 17
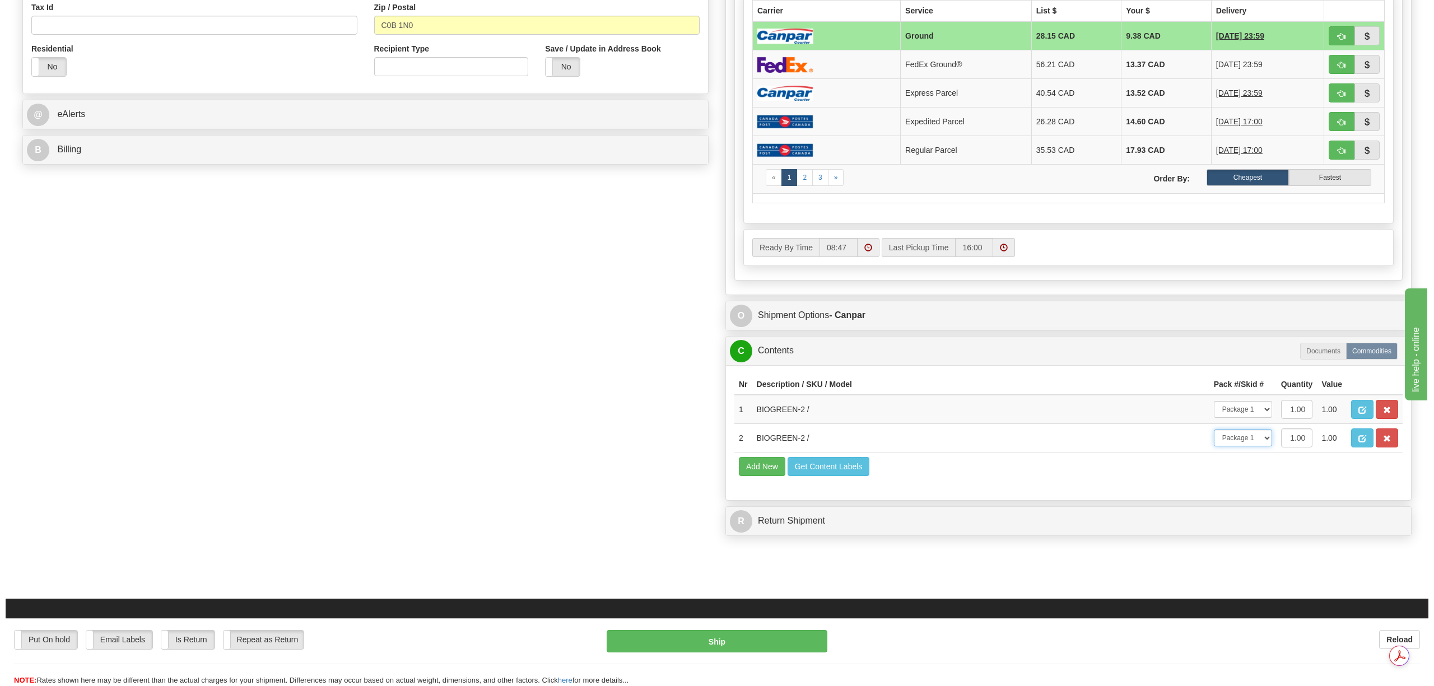
scroll to position [588, 0]
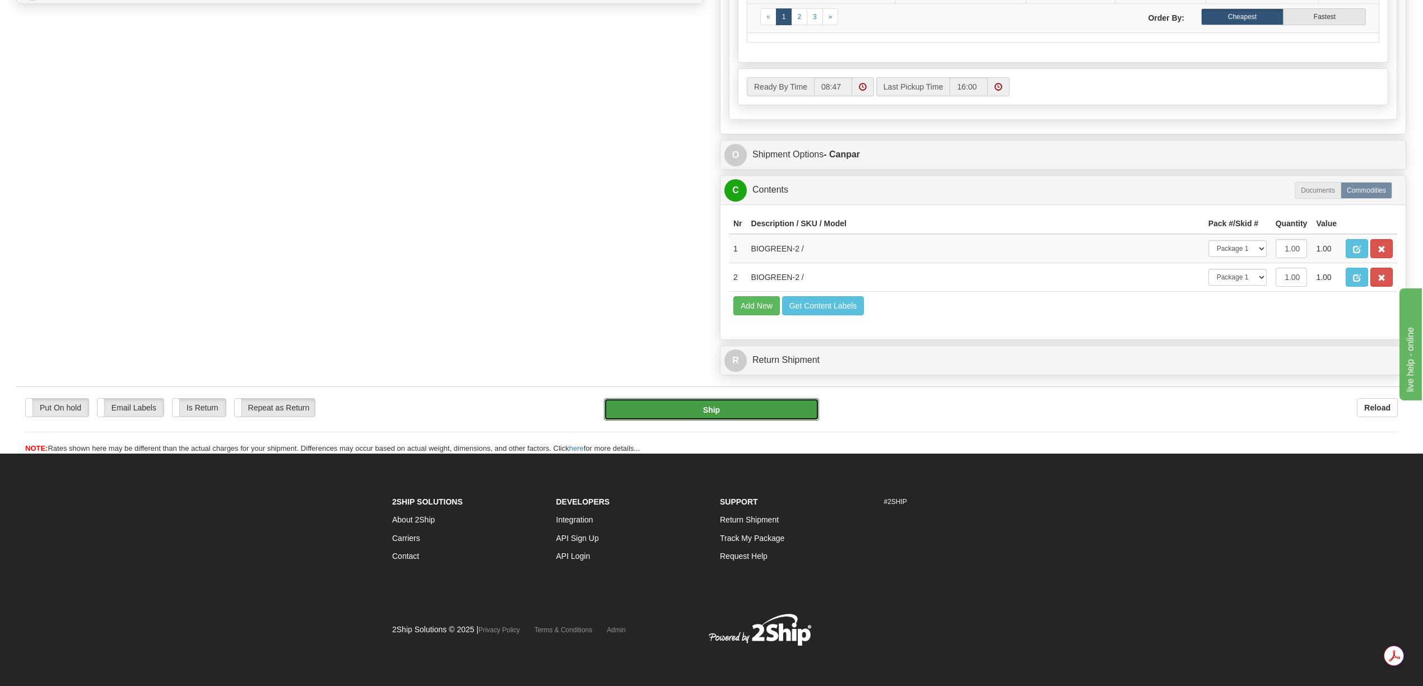
click at [748, 421] on button "Ship" at bounding box center [711, 409] width 215 height 22
type input "1"
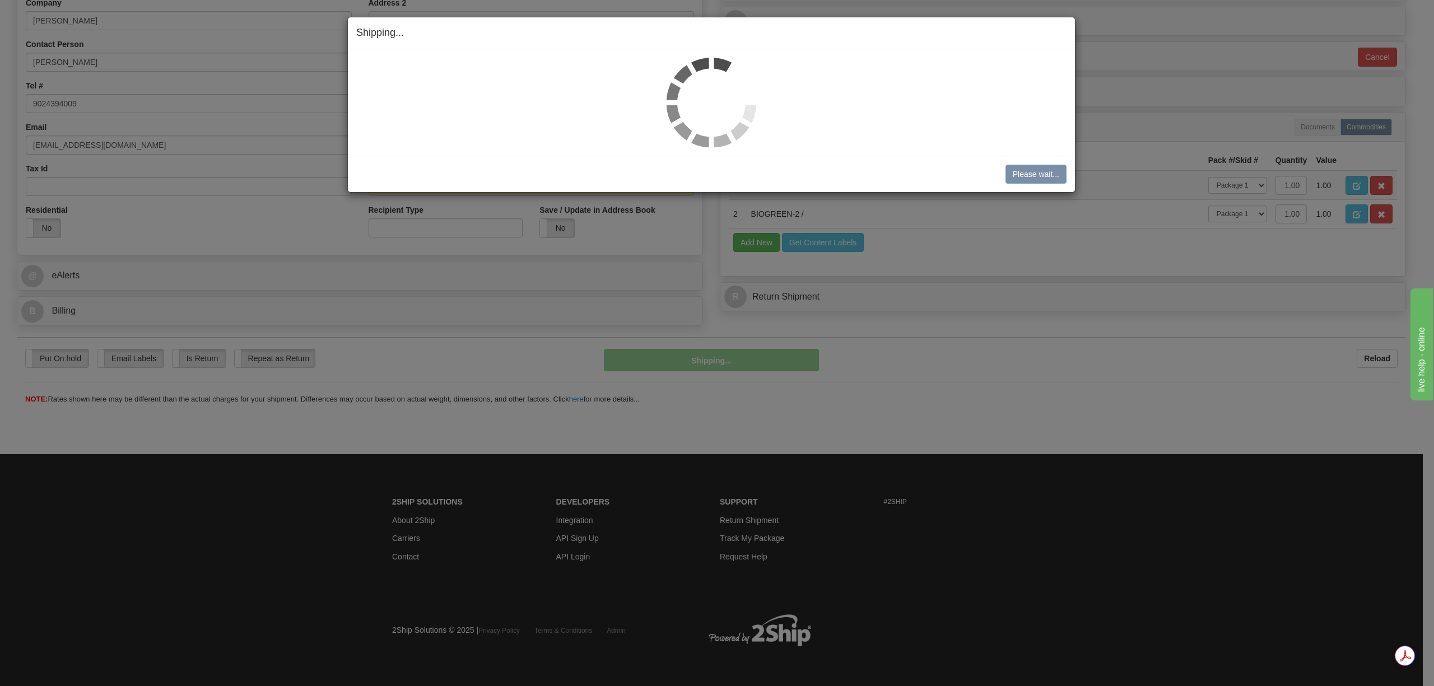
scroll to position [232, 0]
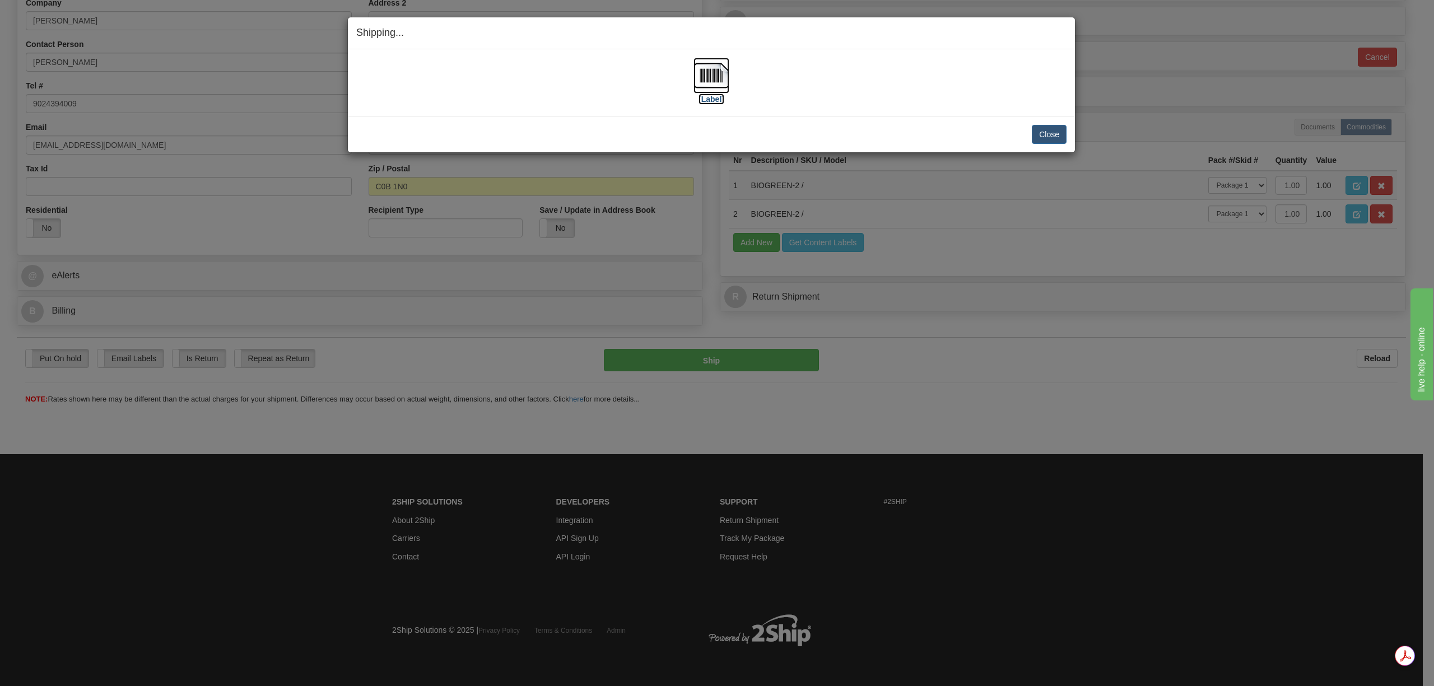
click at [716, 83] on img at bounding box center [712, 76] width 36 height 36
click at [1052, 135] on button "Close" at bounding box center [1049, 134] width 35 height 19
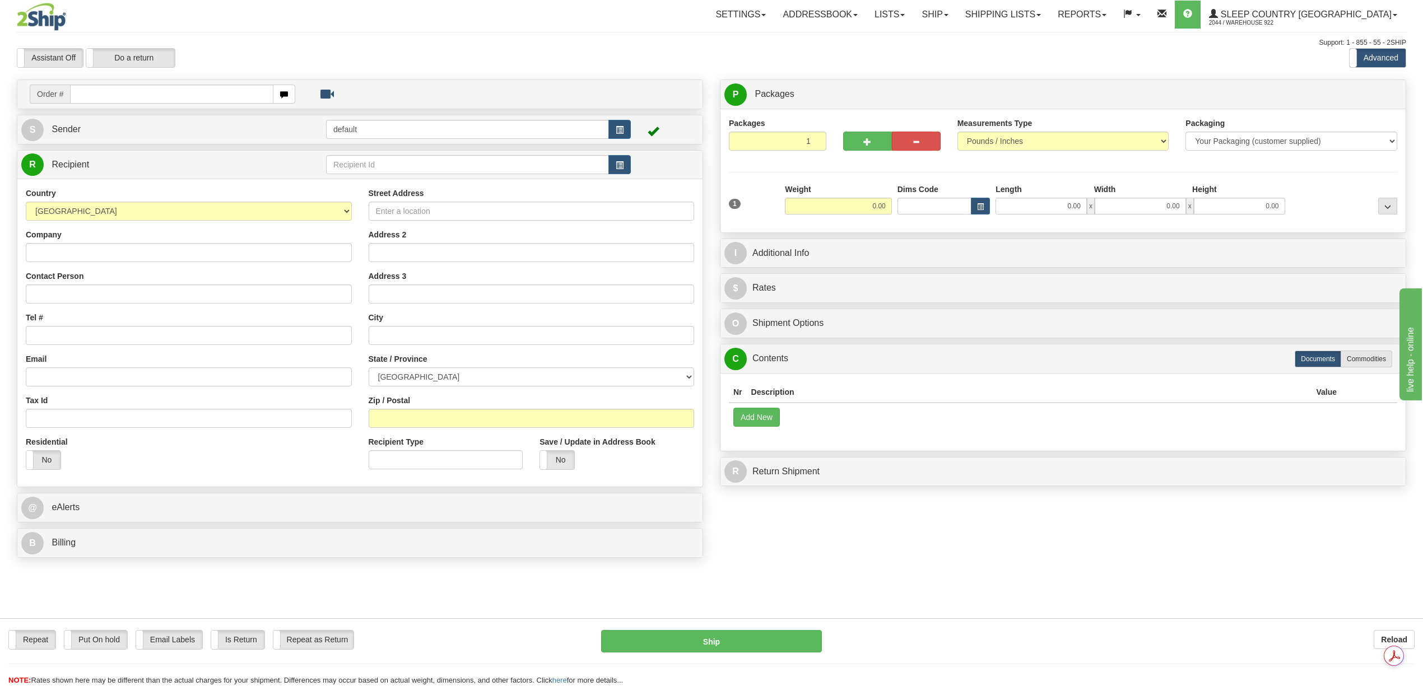
click at [913, 533] on div "Create a label for the return Create Pickup Without Label Order #" at bounding box center [711, 322] width 1406 height 484
